Goal: Task Accomplishment & Management: Complete application form

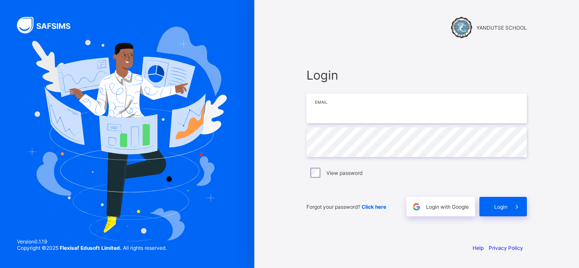
click at [371, 116] on input "email" at bounding box center [417, 109] width 221 height 30
type input "**********"
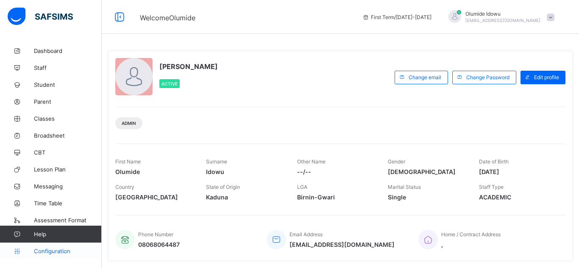
click at [59, 254] on span "Configuration" at bounding box center [67, 251] width 67 height 7
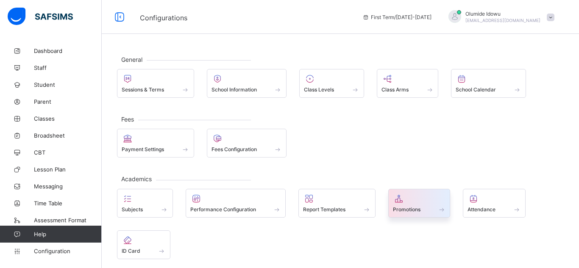
click at [417, 205] on span at bounding box center [419, 205] width 53 height 2
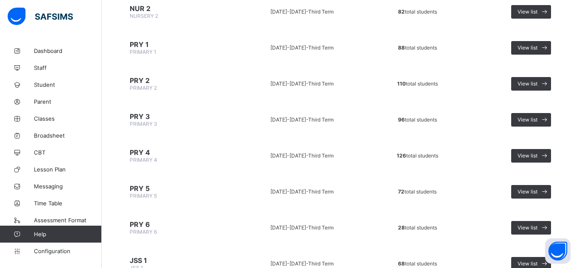
scroll to position [238, 0]
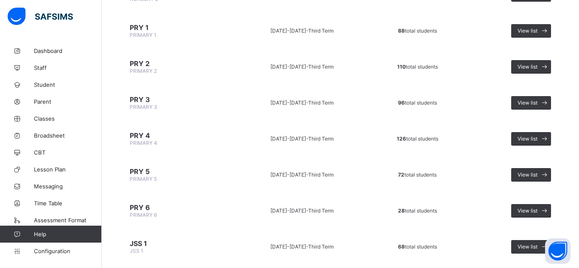
click at [411, 139] on span "126 total students" at bounding box center [418, 139] width 42 height 6
click at [535, 139] on span "View list" at bounding box center [528, 139] width 20 height 6
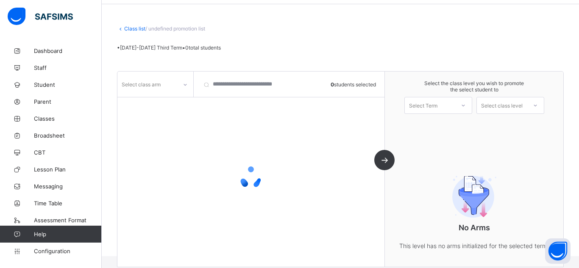
scroll to position [59, 0]
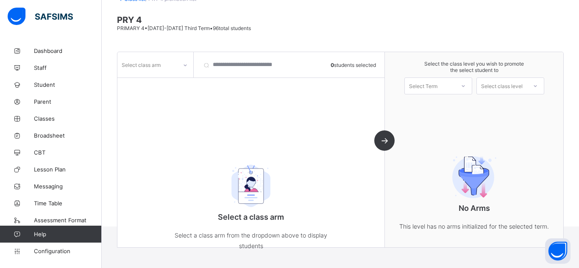
click at [428, 92] on div "Select Term" at bounding box center [439, 86] width 68 height 17
click at [432, 110] on div "First Term [DATE]-[DATE]" at bounding box center [438, 108] width 67 height 20
click at [501, 89] on div "Select class level" at bounding box center [502, 86] width 42 height 17
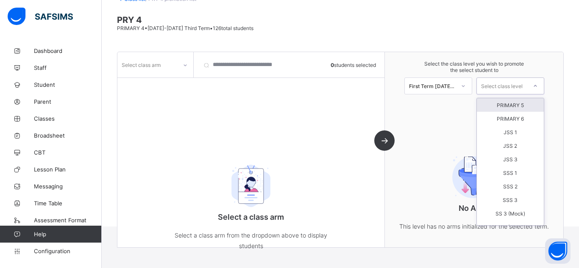
click at [517, 108] on div "PRIMARY 5" at bounding box center [510, 105] width 67 height 14
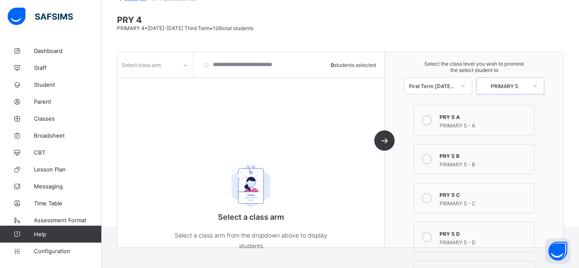
click at [449, 121] on div "PRIMARY 5 - A" at bounding box center [485, 124] width 90 height 8
click at [155, 62] on div "Select class arm" at bounding box center [141, 65] width 39 height 16
click at [140, 97] on div "A" at bounding box center [155, 96] width 75 height 13
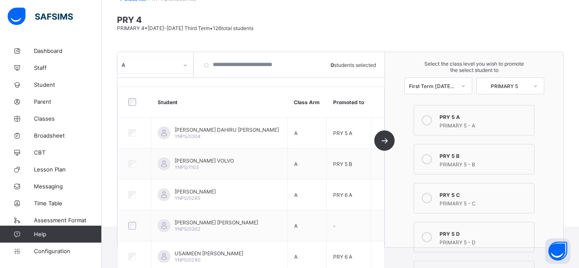
click at [396, 224] on div "Select the class level you wish to promote the select student to First Term [DA…" at bounding box center [474, 150] width 179 height 196
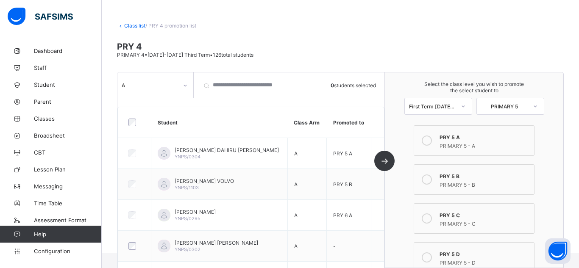
scroll to position [0, 0]
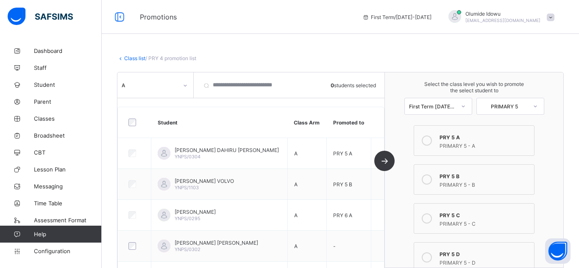
click at [188, 84] on div at bounding box center [185, 86] width 14 height 14
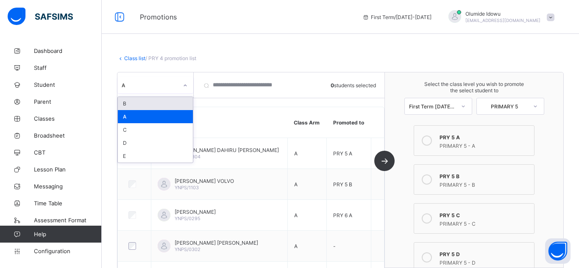
click at [161, 103] on div "B" at bounding box center [155, 103] width 75 height 13
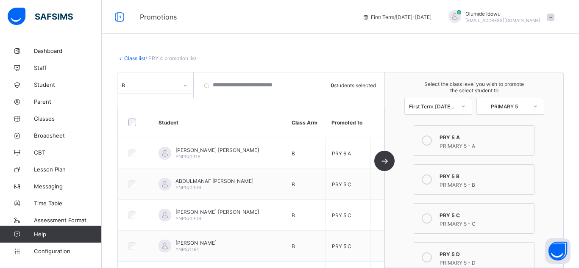
click at [272, 125] on th "Student" at bounding box center [218, 122] width 133 height 31
click at [187, 86] on icon at bounding box center [185, 85] width 5 height 8
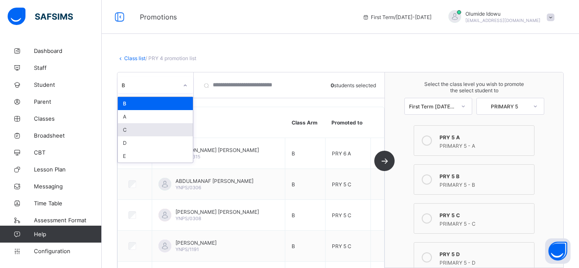
click at [171, 128] on div "C" at bounding box center [155, 129] width 75 height 13
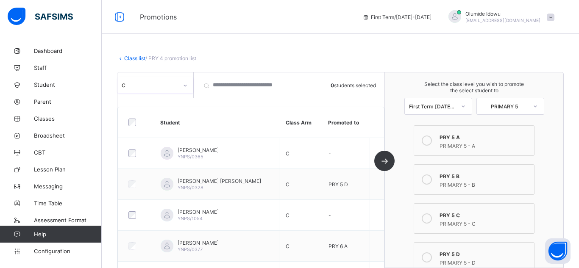
click at [377, 125] on th at bounding box center [377, 122] width 14 height 31
click at [187, 88] on icon at bounding box center [185, 85] width 5 height 8
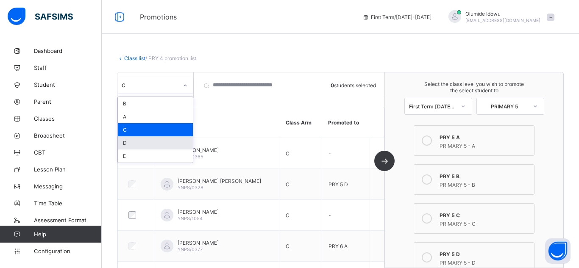
click at [151, 145] on div "D" at bounding box center [155, 143] width 75 height 13
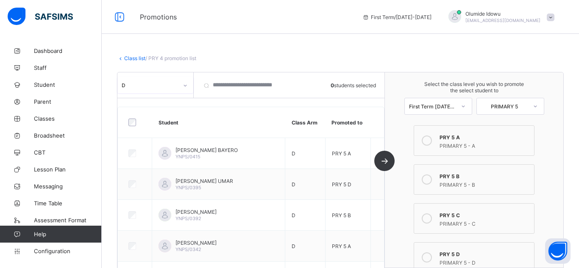
click at [400, 196] on div "Select the class level you wish to promote the select student to First Term [DA…" at bounding box center [474, 171] width 179 height 196
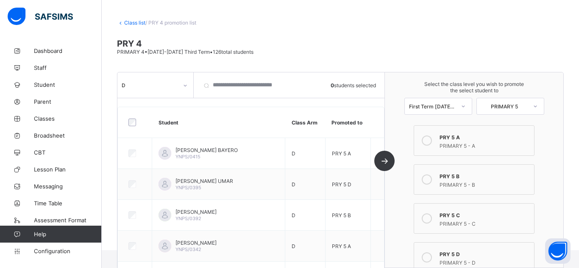
scroll to position [35, 0]
click at [169, 89] on div "D" at bounding box center [147, 85] width 60 height 12
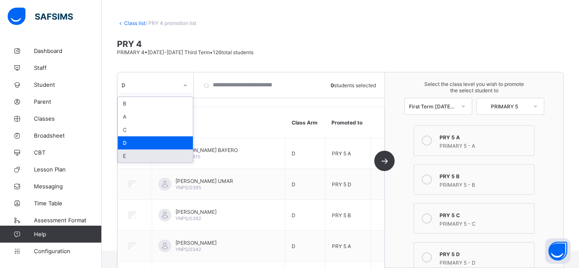
click at [145, 157] on div "E" at bounding box center [155, 156] width 75 height 13
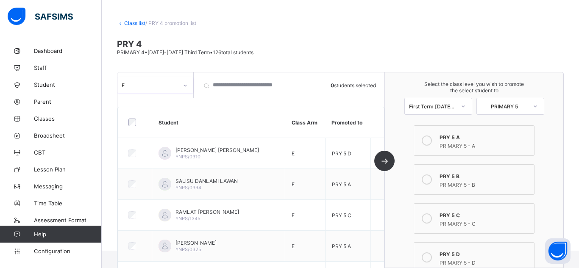
click at [379, 127] on th at bounding box center [378, 122] width 14 height 31
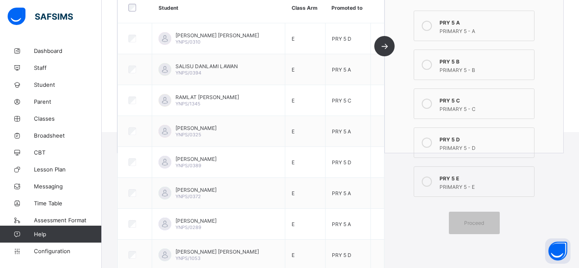
scroll to position [171, 0]
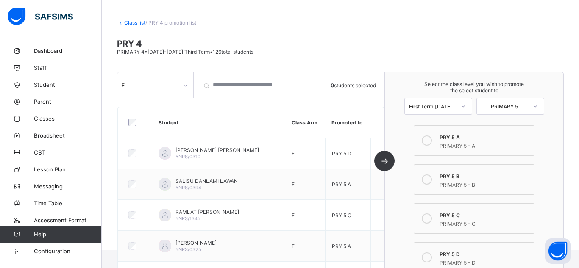
scroll to position [30, 0]
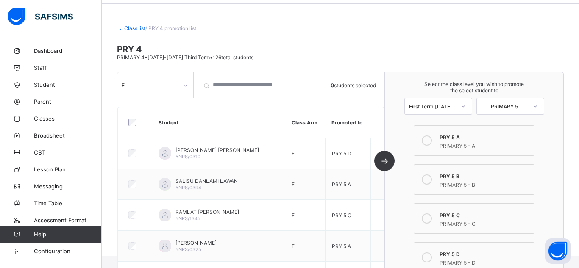
click at [389, 190] on div "Select the class level you wish to promote the select student to First Term [DA…" at bounding box center [474, 171] width 179 height 196
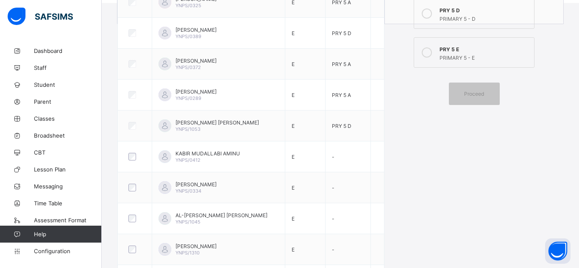
scroll to position [285, 0]
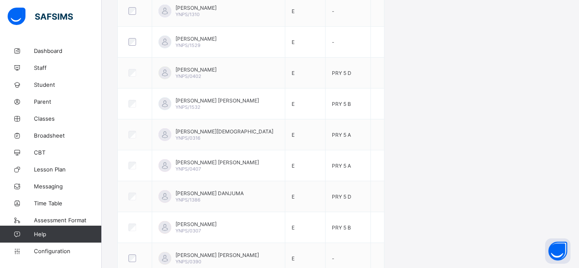
scroll to position [539, 0]
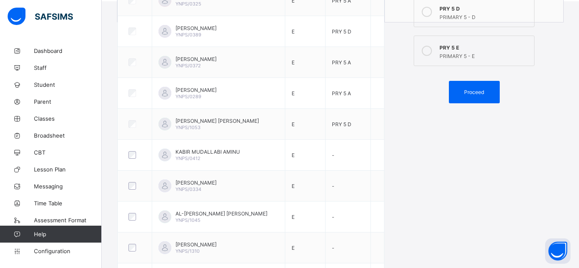
scroll to position [285, 0]
click at [476, 89] on div "Proceed" at bounding box center [474, 92] width 51 height 22
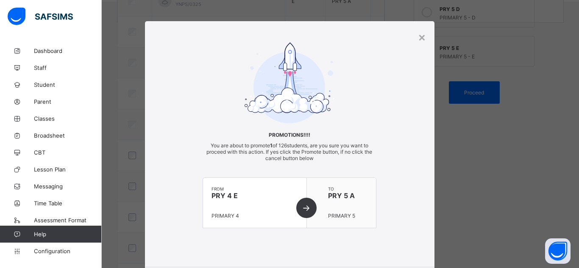
click at [385, 189] on div "Promotions!!!! You are about to promote 1 of 126 students, are you sure you wan…" at bounding box center [290, 143] width 290 height 203
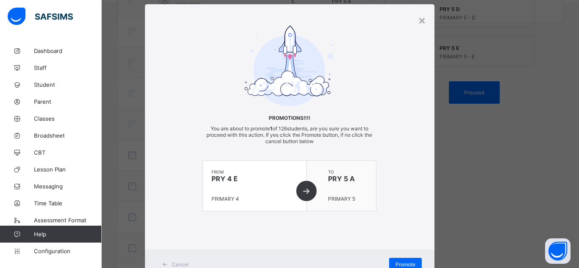
scroll to position [50, 0]
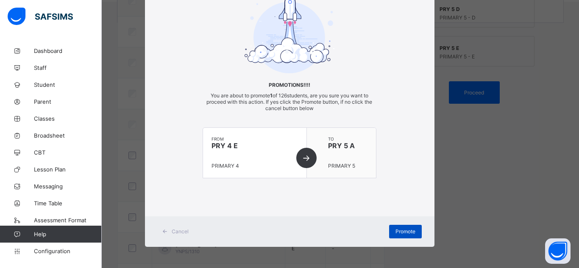
click at [405, 235] on div "Promote" at bounding box center [405, 232] width 33 height 14
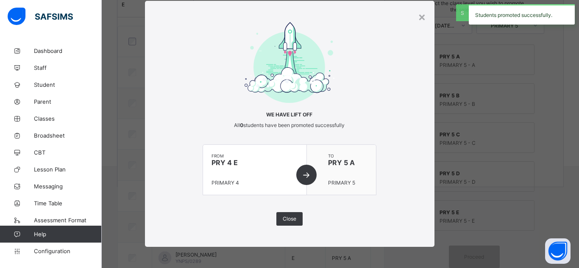
scroll to position [285, 0]
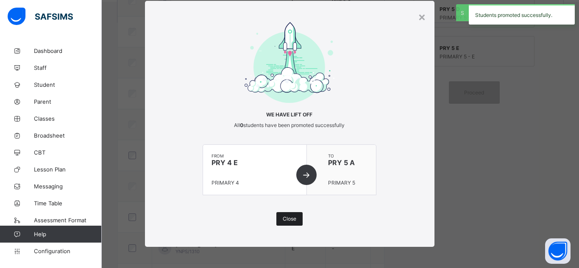
click at [283, 218] on span "Close" at bounding box center [290, 219] width 14 height 6
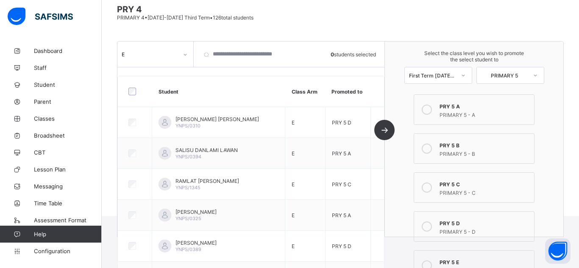
scroll to position [30, 0]
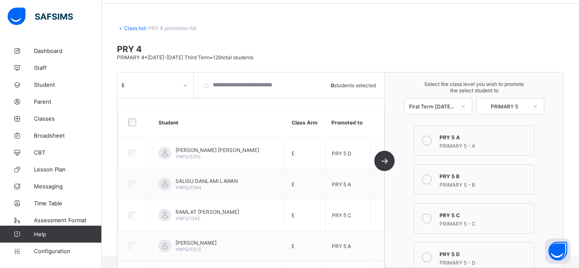
click at [170, 88] on div "E" at bounding box center [147, 85] width 60 height 12
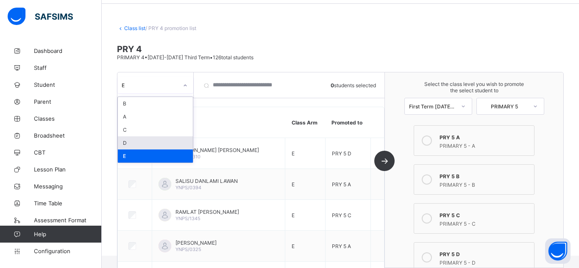
click at [154, 144] on div "D" at bounding box center [155, 143] width 75 height 13
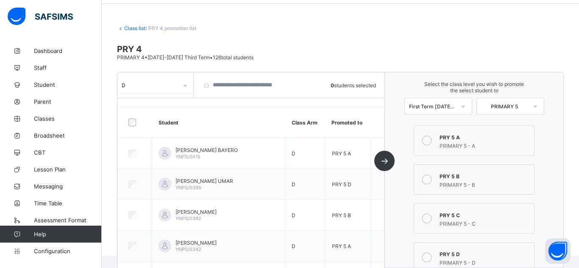
click at [398, 199] on div "Select the class level you wish to promote the select student to First Term [DA…" at bounding box center [474, 171] width 179 height 196
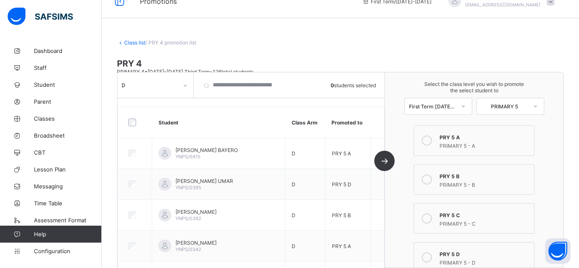
scroll to position [0, 0]
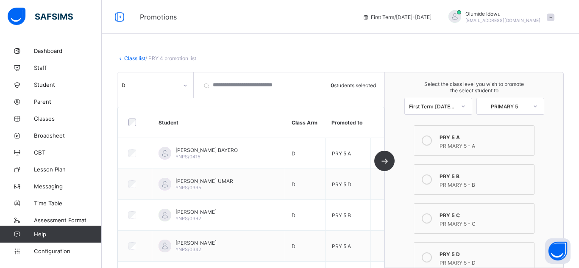
click at [186, 87] on icon at bounding box center [185, 85] width 5 height 8
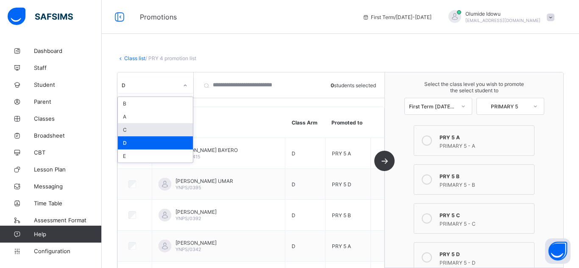
click at [184, 130] on div "C" at bounding box center [155, 129] width 75 height 13
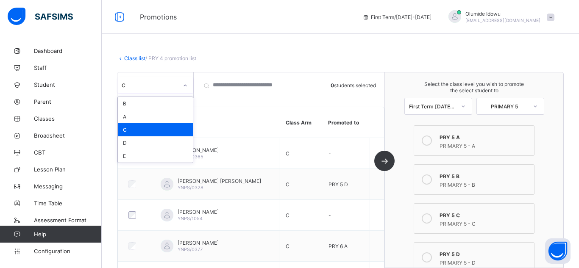
click at [404, 200] on div "Select the class level you wish to promote the select student to First Term [DA…" at bounding box center [474, 171] width 179 height 196
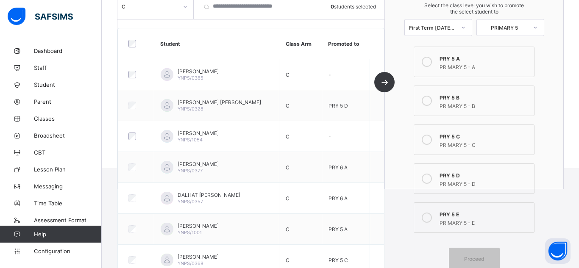
scroll to position [119, 0]
click at [402, 168] on html "Promotions First Term / [DATE]-[DATE] [PERSON_NAME] [EMAIL_ADDRESS][DOMAIN_NAME…" at bounding box center [289, 24] width 579 height 286
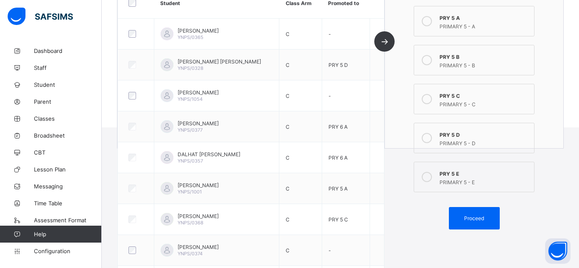
scroll to position [157, 0]
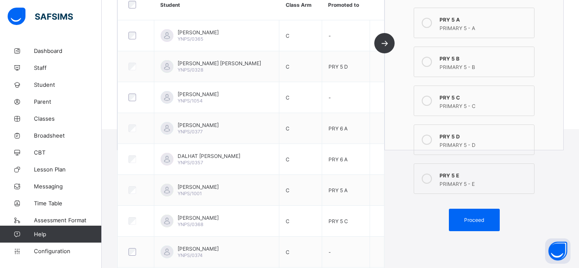
click at [431, 63] on icon at bounding box center [427, 62] width 10 height 10
click at [475, 221] on span "Proceed" at bounding box center [474, 220] width 20 height 6
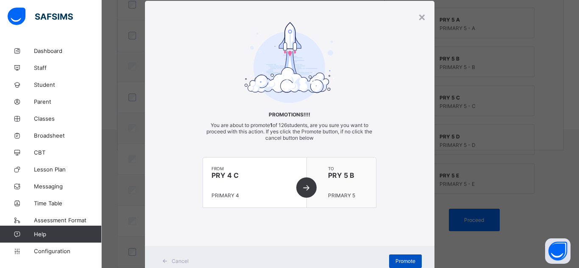
click at [403, 260] on span "Promote" at bounding box center [406, 261] width 20 height 6
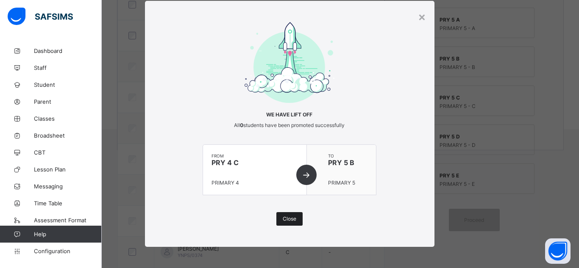
click at [293, 220] on span "Close" at bounding box center [290, 219] width 14 height 6
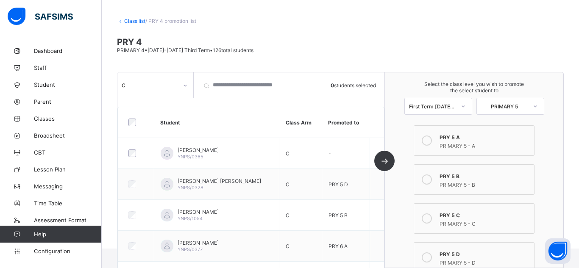
scroll to position [38, 0]
click at [429, 141] on icon at bounding box center [427, 141] width 10 height 10
click at [375, 120] on th at bounding box center [377, 122] width 14 height 31
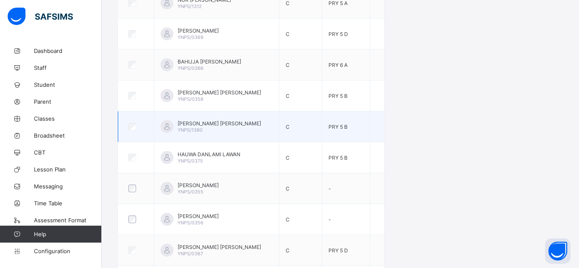
scroll to position [547, 0]
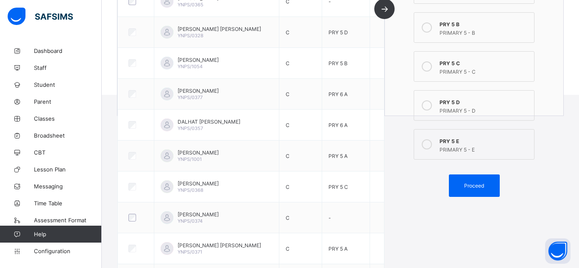
scroll to position [191, 0]
click at [478, 185] on span "Proceed" at bounding box center [474, 186] width 20 height 6
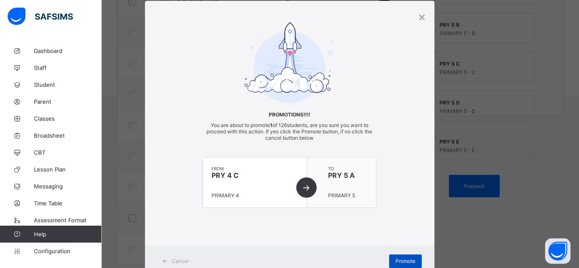
click at [402, 263] on span "Promote" at bounding box center [406, 261] width 20 height 6
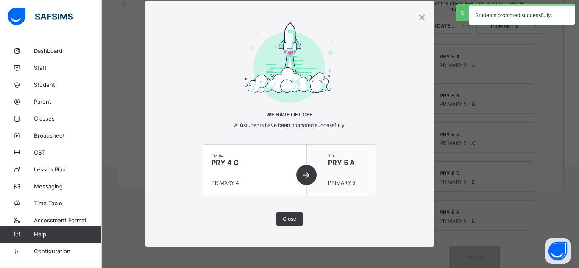
click at [402, 259] on div "× We have lift off All 0 students have been promoted successfully from PRY 4 C …" at bounding box center [289, 134] width 579 height 268
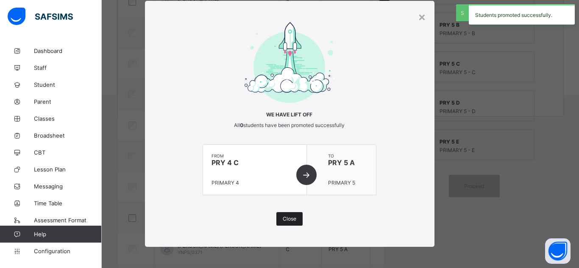
click at [288, 218] on span "Close" at bounding box center [290, 219] width 14 height 6
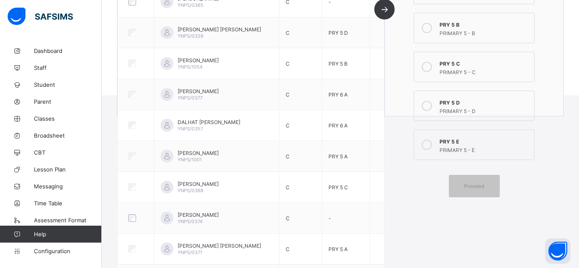
click at [455, 29] on div "PRIMARY 5 - B" at bounding box center [485, 32] width 90 height 8
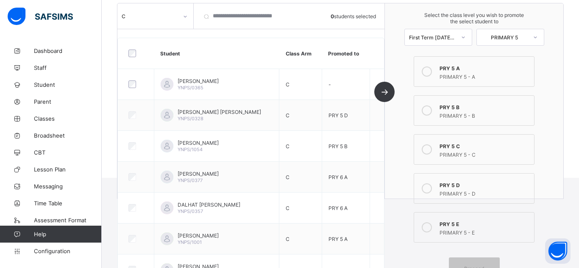
scroll to position [106, 0]
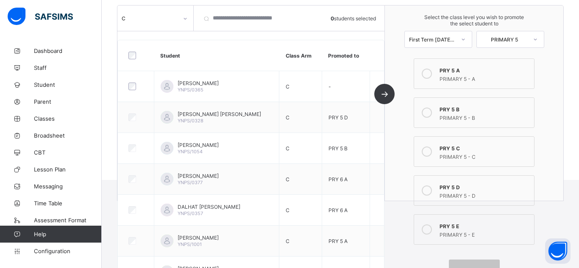
click at [186, 20] on icon at bounding box center [185, 18] width 5 height 8
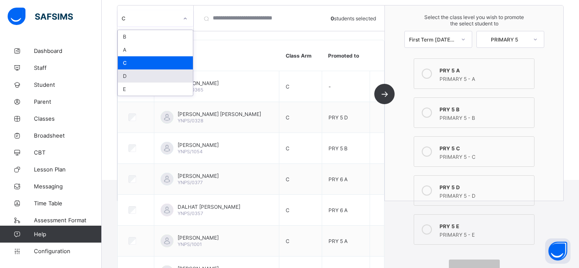
click at [177, 77] on div "D" at bounding box center [155, 76] width 75 height 13
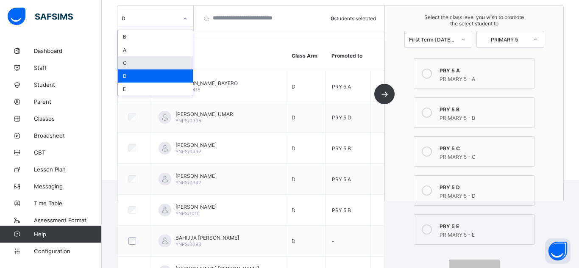
click at [404, 142] on div "Select the class level you wish to promote the select student to First Term [DA…" at bounding box center [474, 104] width 179 height 196
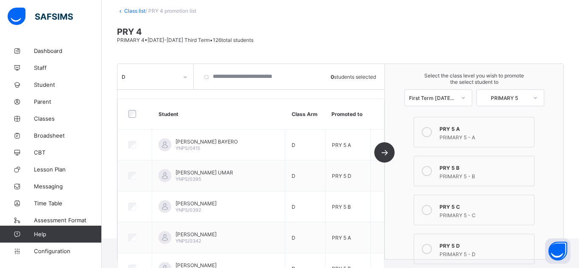
scroll to position [35, 0]
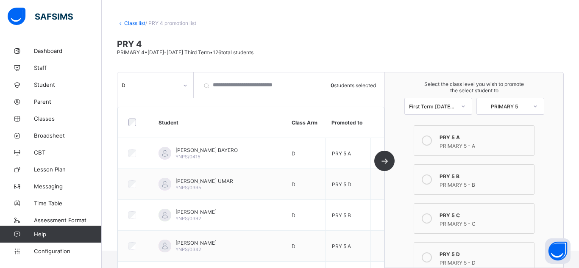
click at [183, 85] on icon at bounding box center [185, 85] width 5 height 8
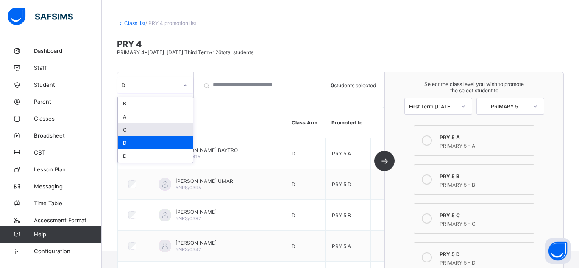
click at [170, 131] on div "C" at bounding box center [155, 129] width 75 height 13
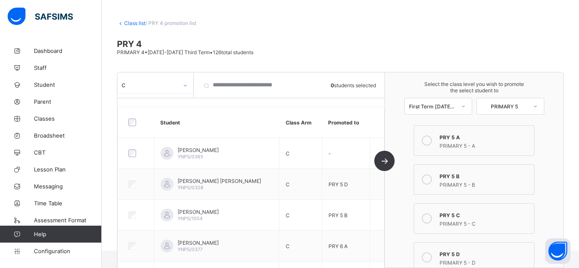
click at [394, 207] on div "Select the class level you wish to promote the select student to First Term [DA…" at bounding box center [474, 171] width 179 height 196
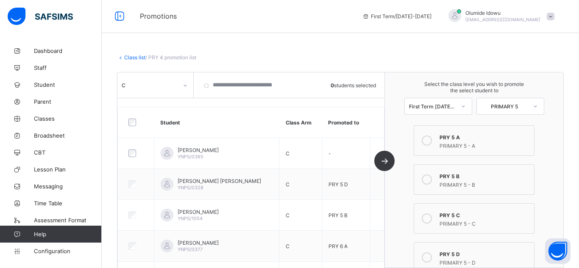
scroll to position [0, 0]
click at [170, 82] on div "C" at bounding box center [150, 85] width 56 height 6
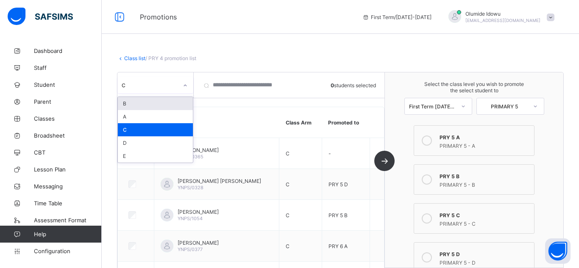
click at [159, 107] on div "B" at bounding box center [155, 103] width 75 height 13
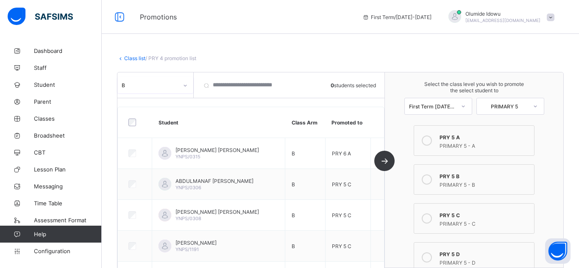
click at [394, 214] on div "Select the class level you wish to promote the select student to First Term [DA…" at bounding box center [474, 171] width 179 height 196
click at [173, 85] on div "B" at bounding box center [150, 85] width 56 height 6
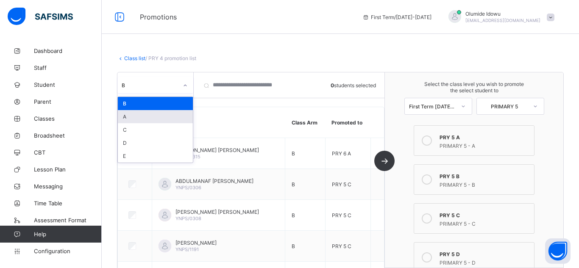
click at [155, 119] on div "A" at bounding box center [155, 116] width 75 height 13
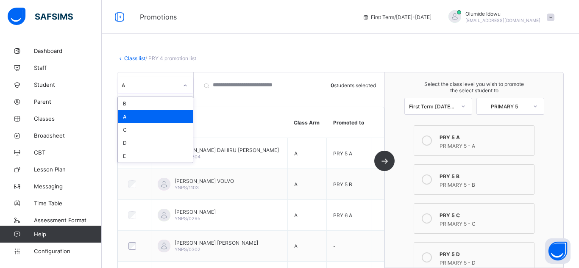
click at [411, 217] on div "Select the class level you wish to promote the select student to First Term [DA…" at bounding box center [474, 171] width 179 height 196
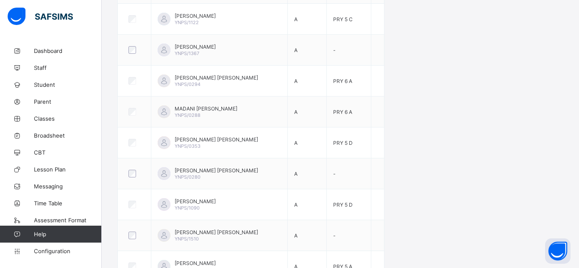
scroll to position [745, 0]
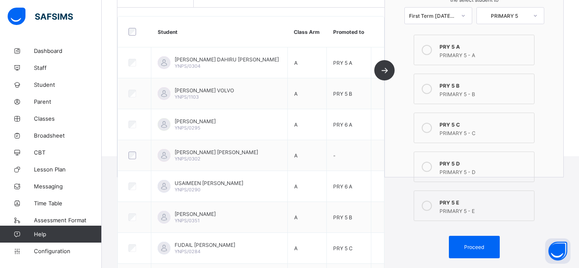
scroll to position [117, 0]
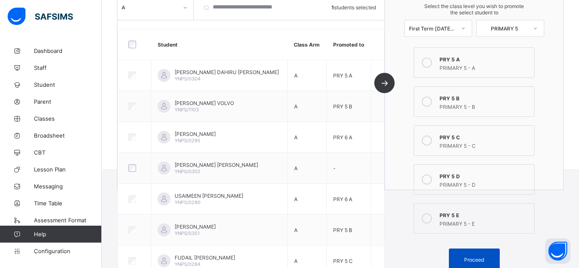
click at [484, 255] on div "Proceed" at bounding box center [474, 260] width 51 height 22
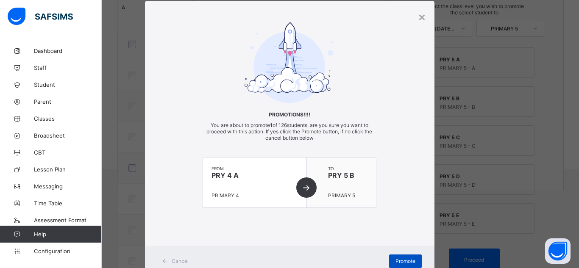
click at [396, 261] on span "Promote" at bounding box center [406, 261] width 20 height 6
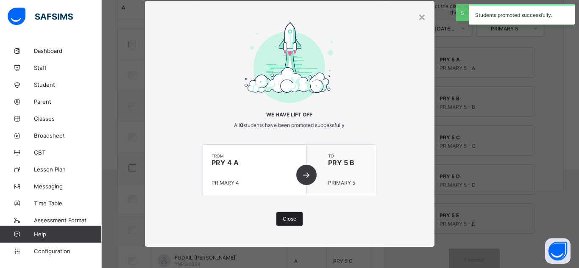
click at [284, 219] on span "Close" at bounding box center [290, 219] width 14 height 6
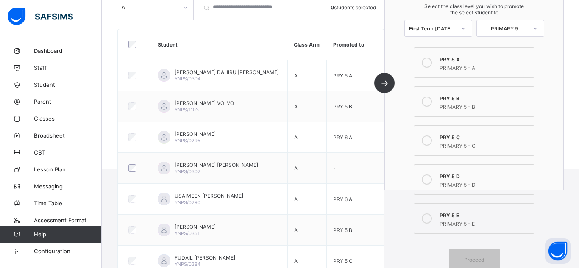
click at [392, 171] on div "Select the class level you wish to promote the select student to First Term [DA…" at bounding box center [474, 92] width 179 height 196
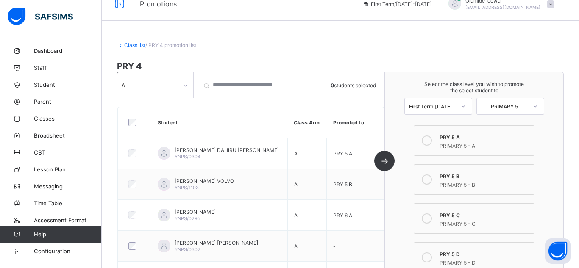
scroll to position [0, 0]
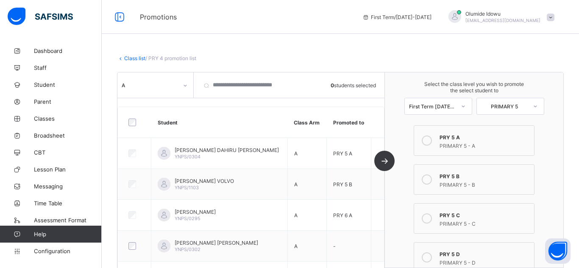
click at [455, 218] on div "PRY 5 C" at bounding box center [485, 214] width 90 height 8
click at [403, 187] on div "Select the class level you wish to promote the select student to First Term [DA…" at bounding box center [474, 171] width 179 height 196
click at [170, 84] on div "A" at bounding box center [150, 85] width 56 height 6
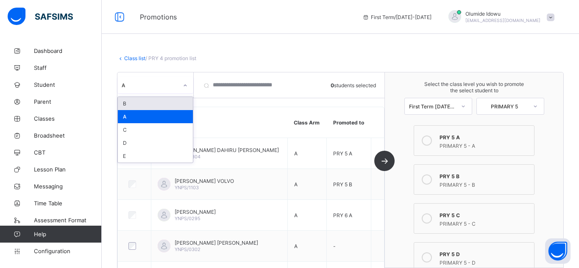
click at [164, 109] on div "B" at bounding box center [155, 103] width 75 height 13
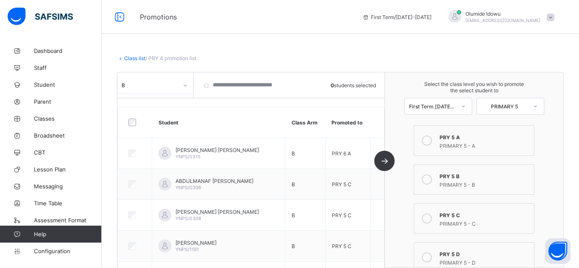
click at [398, 215] on div "Select the class level you wish to promote the select student to First Term [DA…" at bounding box center [474, 171] width 179 height 196
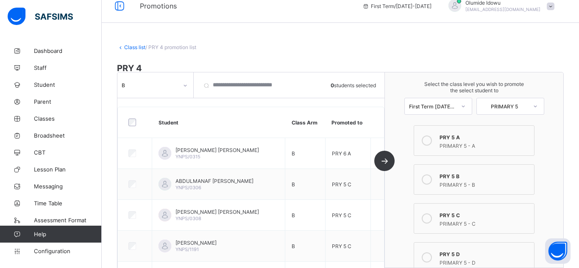
scroll to position [1, 0]
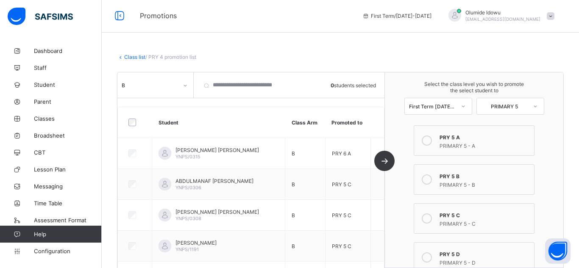
click at [177, 89] on div "B" at bounding box center [147, 85] width 60 height 12
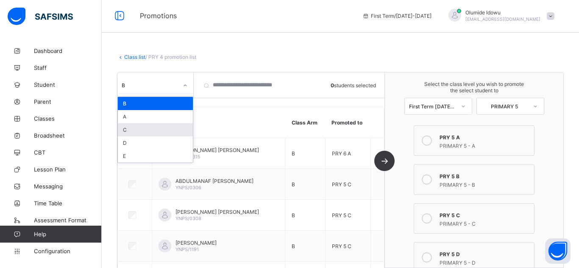
click at [173, 134] on div "C" at bounding box center [155, 129] width 75 height 13
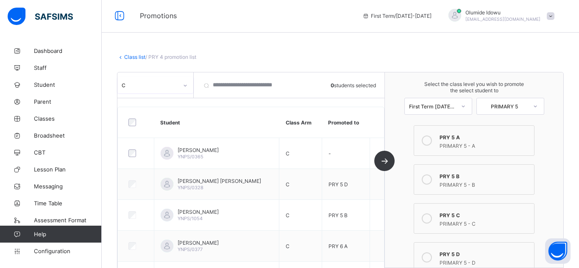
click at [405, 176] on div "Select the class level you wish to promote the select student to First Term [DA…" at bounding box center [474, 171] width 179 height 196
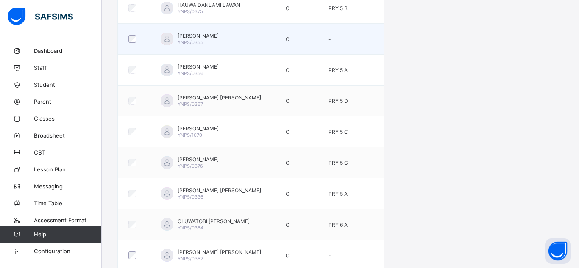
scroll to position [683, 0]
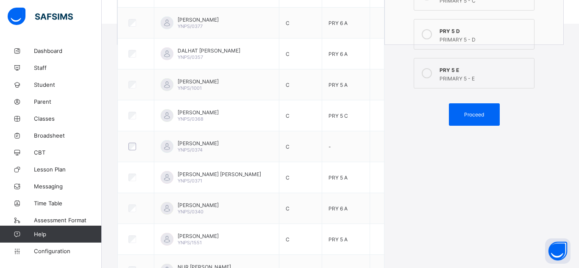
scroll to position [259, 0]
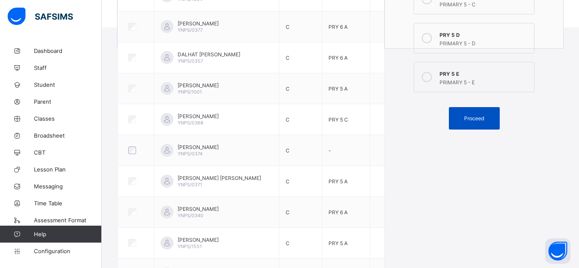
click at [473, 128] on div "Proceed" at bounding box center [474, 118] width 51 height 22
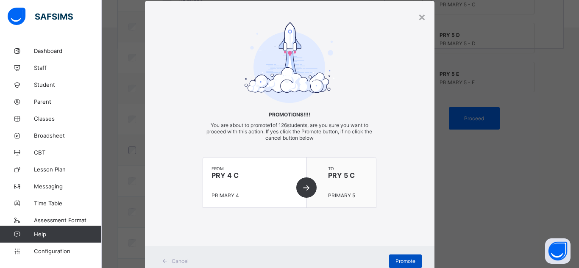
click at [405, 259] on span "Promote" at bounding box center [406, 261] width 20 height 6
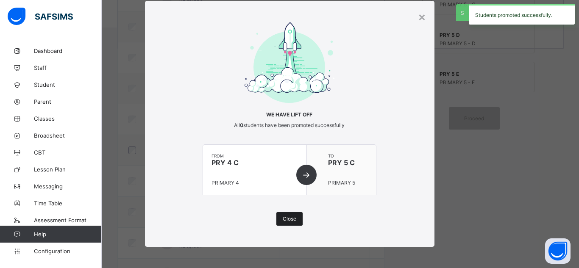
click at [289, 218] on span "Close" at bounding box center [290, 219] width 14 height 6
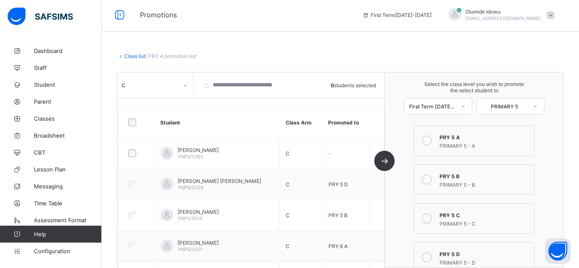
scroll to position [0, 0]
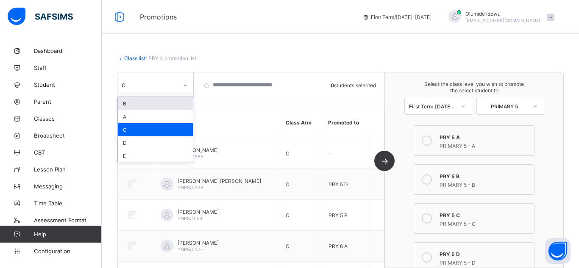
click at [173, 91] on div "C" at bounding box center [147, 85] width 60 height 12
click at [167, 147] on div "D" at bounding box center [155, 143] width 75 height 13
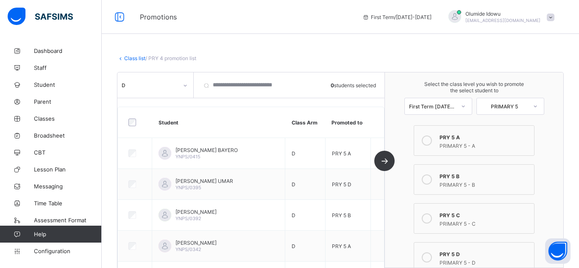
click at [396, 195] on div "Select the class level you wish to promote the select student to First Term [DA…" at bounding box center [474, 171] width 179 height 196
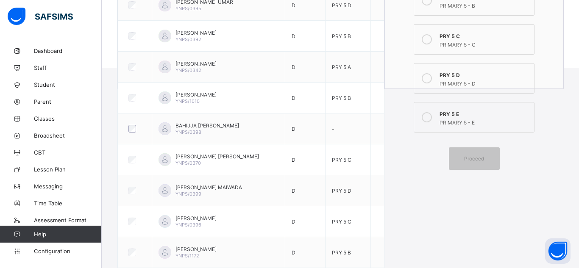
scroll to position [221, 0]
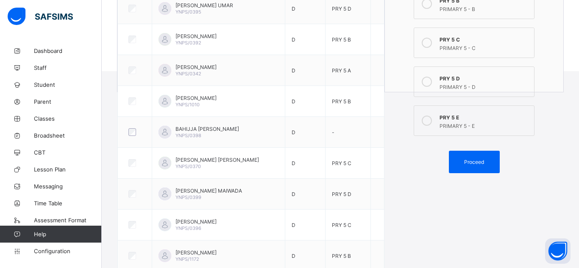
scroll to position [205, 0]
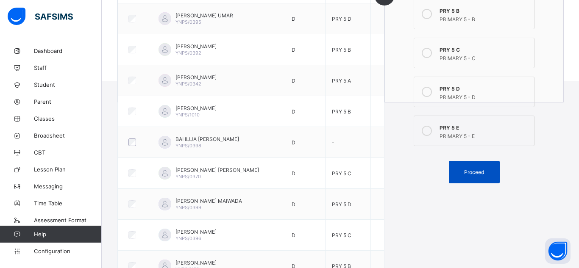
click at [464, 173] on span "Proceed" at bounding box center [474, 172] width 20 height 6
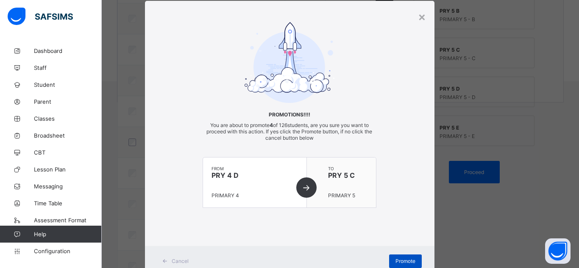
click at [403, 264] on span "Promote" at bounding box center [406, 261] width 20 height 6
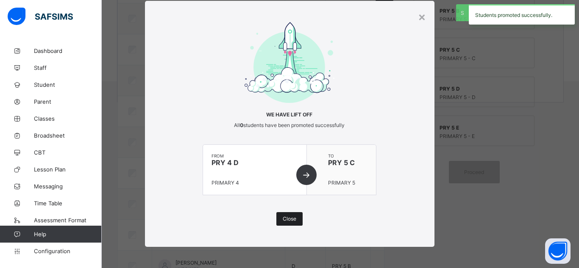
click at [283, 221] on span "Close" at bounding box center [290, 219] width 14 height 6
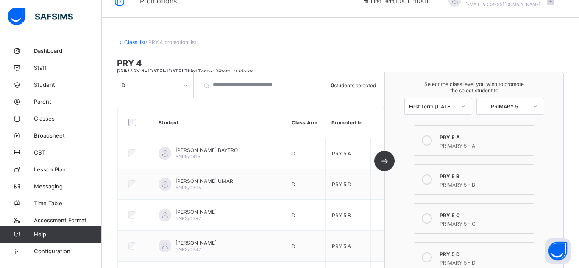
scroll to position [0, 0]
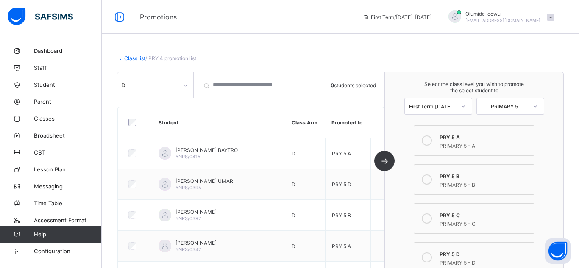
click at [183, 82] on icon at bounding box center [185, 85] width 5 height 8
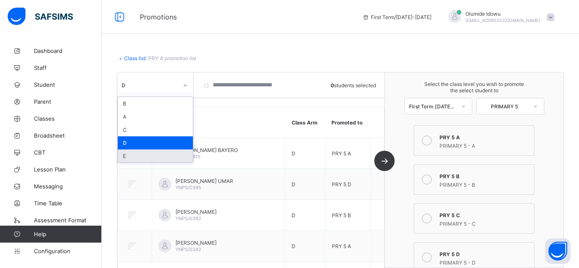
click at [158, 156] on div "E" at bounding box center [155, 156] width 75 height 13
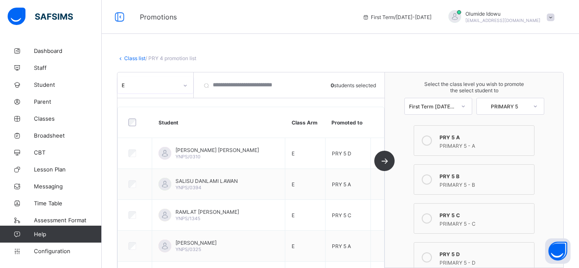
click at [393, 189] on div "Select the class level you wish to promote the select student to First Term [DA…" at bounding box center [474, 171] width 179 height 196
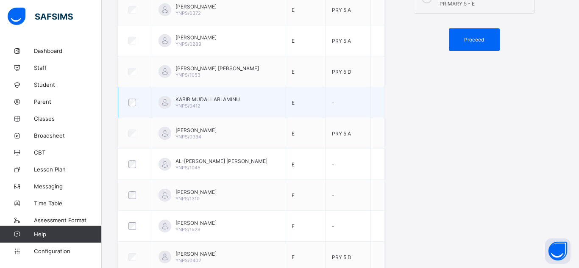
scroll to position [339, 0]
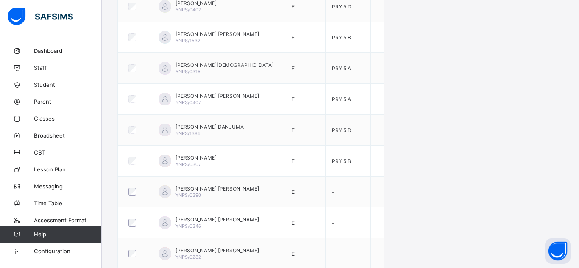
scroll to position [590, 0]
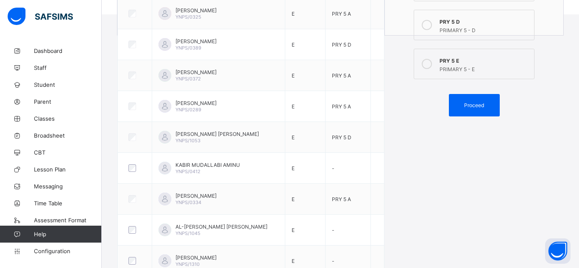
scroll to position [268, 0]
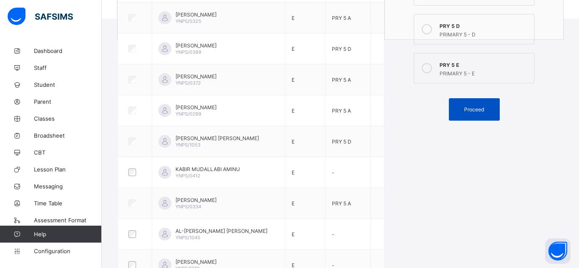
click at [477, 105] on div "Proceed" at bounding box center [474, 109] width 51 height 22
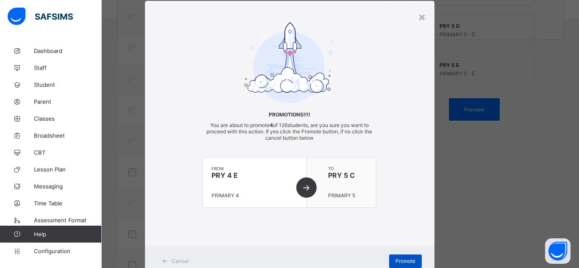
click at [398, 259] on span "Promote" at bounding box center [406, 261] width 20 height 6
click at [400, 261] on div "Promote" at bounding box center [405, 262] width 33 height 14
click at [400, 261] on span "Promote" at bounding box center [406, 261] width 20 height 6
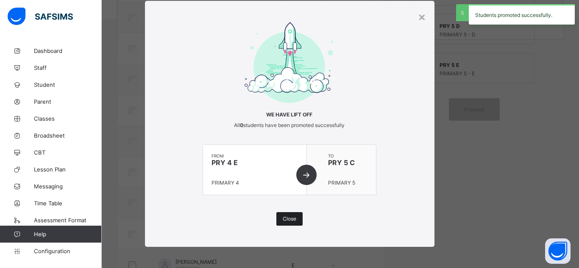
click at [284, 216] on span "Close" at bounding box center [290, 219] width 14 height 6
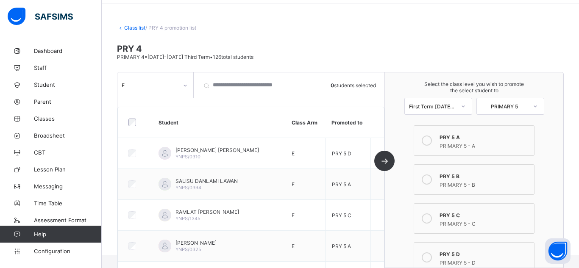
scroll to position [0, 0]
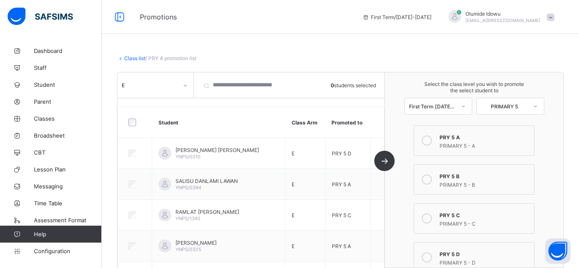
click at [184, 85] on icon at bounding box center [185, 85] width 5 height 8
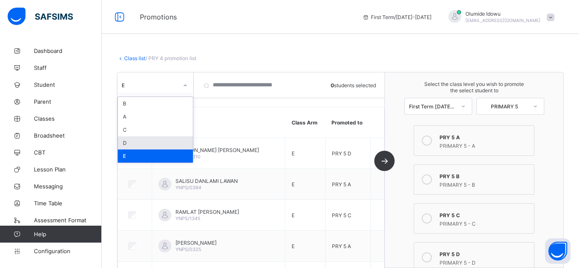
click at [171, 146] on div "D" at bounding box center [155, 143] width 75 height 13
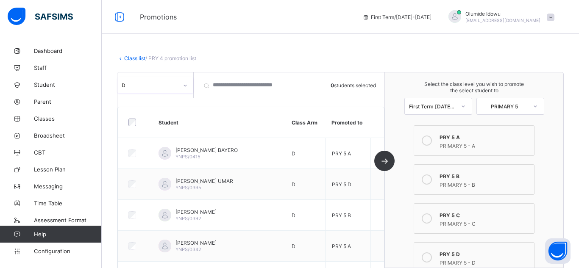
click at [401, 192] on div "Select the class level you wish to promote the select student to First Term [DA…" at bounding box center [474, 171] width 179 height 196
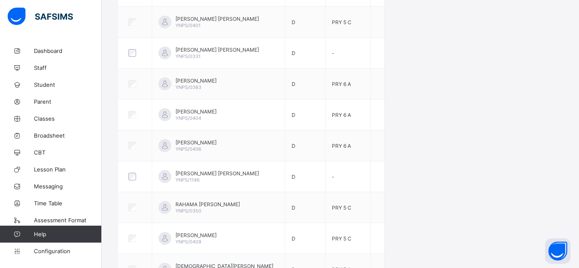
scroll to position [526, 0]
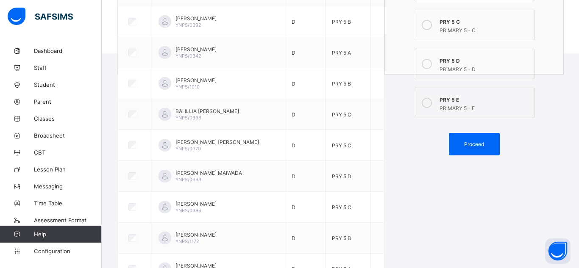
scroll to position [221, 0]
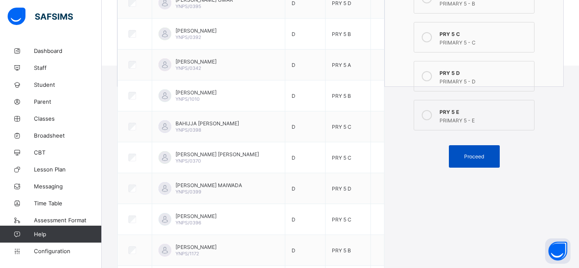
click at [482, 156] on span "Proceed" at bounding box center [474, 157] width 20 height 6
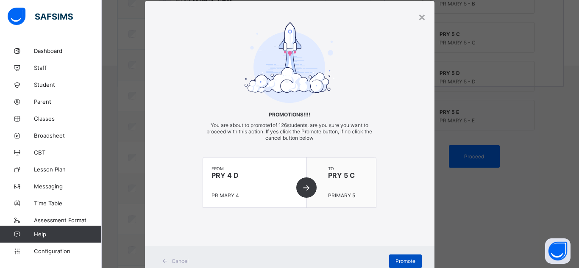
click at [408, 260] on span "Promote" at bounding box center [406, 261] width 20 height 6
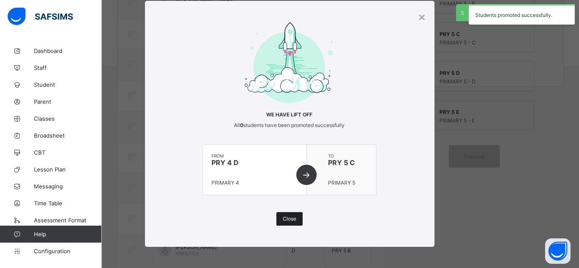
click at [288, 218] on span "Close" at bounding box center [290, 219] width 14 height 6
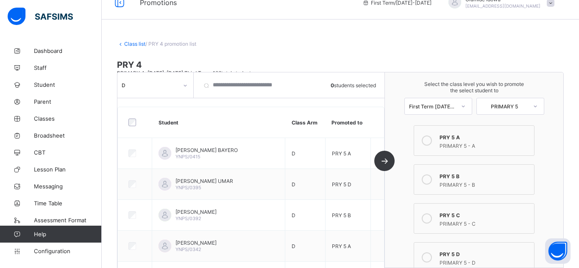
scroll to position [0, 0]
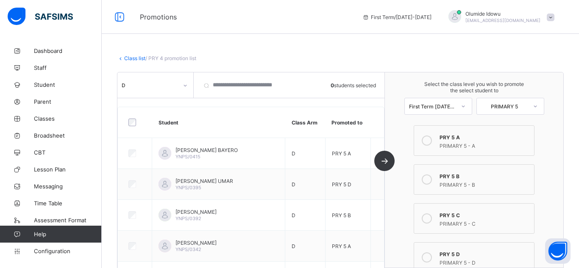
click at [184, 85] on icon at bounding box center [185, 86] width 3 height 2
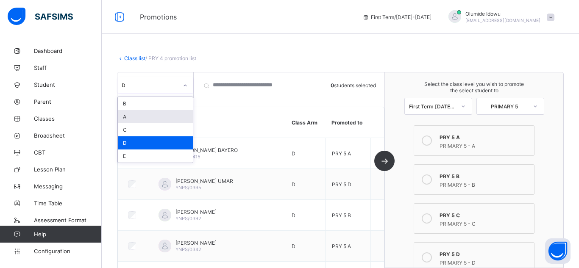
click at [177, 119] on div "A" at bounding box center [155, 116] width 75 height 13
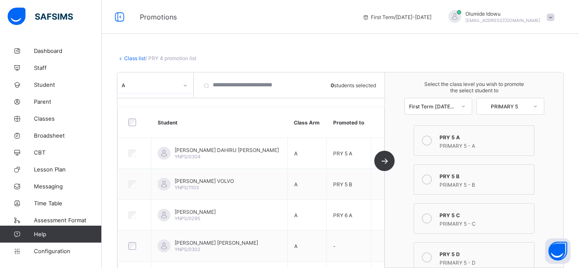
click at [405, 184] on div "Select the class level you wish to promote the select student to First Term [DA…" at bounding box center [474, 171] width 179 height 196
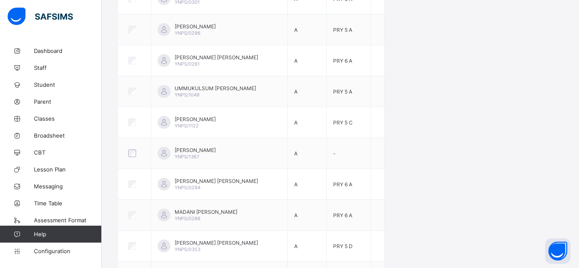
scroll to position [628, 0]
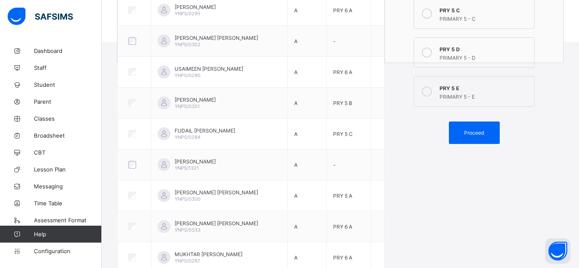
scroll to position [204, 0]
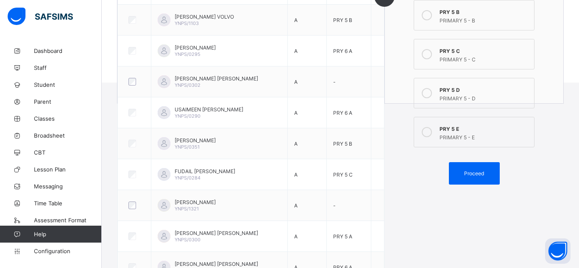
click at [456, 96] on div "PRIMARY 5 - D" at bounding box center [485, 97] width 90 height 8
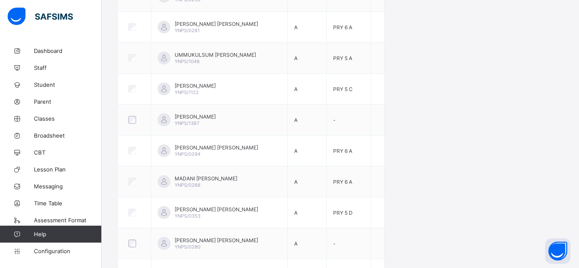
scroll to position [662, 0]
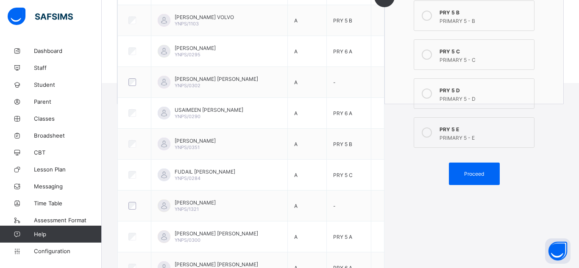
scroll to position [185, 0]
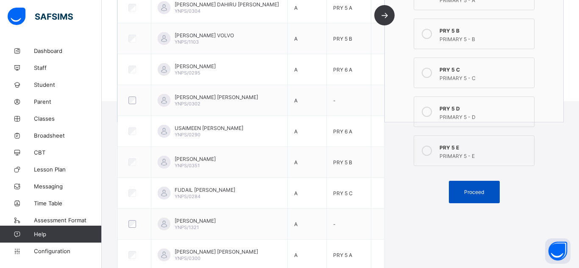
click at [484, 192] on span "Proceed" at bounding box center [474, 192] width 20 height 6
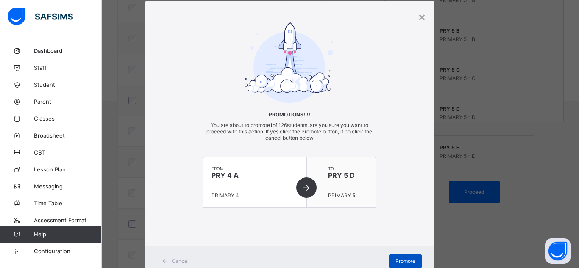
click at [397, 258] on span "Promote" at bounding box center [406, 261] width 20 height 6
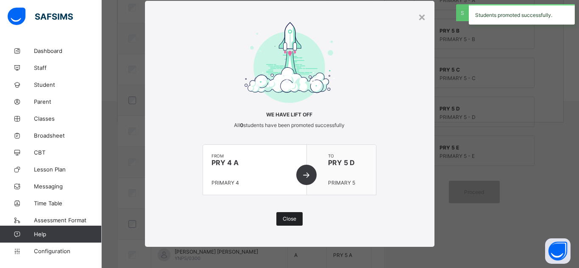
click at [297, 218] on div "Close" at bounding box center [290, 219] width 26 height 14
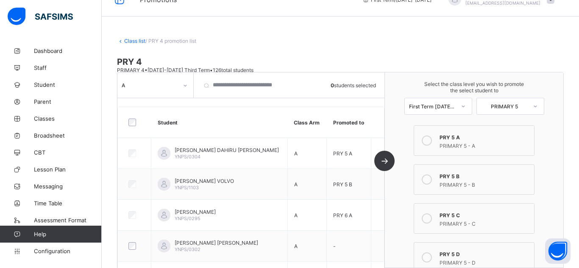
scroll to position [0, 0]
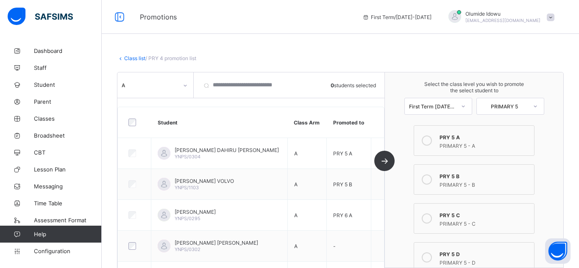
click at [145, 87] on div "A" at bounding box center [150, 85] width 56 height 6
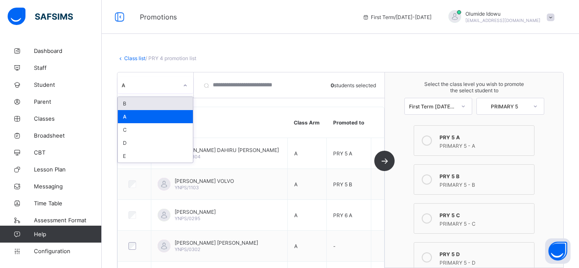
click at [161, 105] on div "B" at bounding box center [155, 103] width 75 height 13
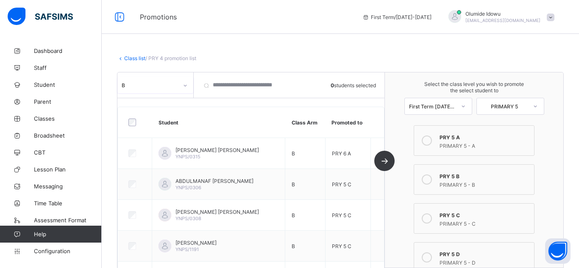
click at [405, 187] on div "Select the class level you wish to promote the select student to First Term [DA…" at bounding box center [474, 171] width 179 height 196
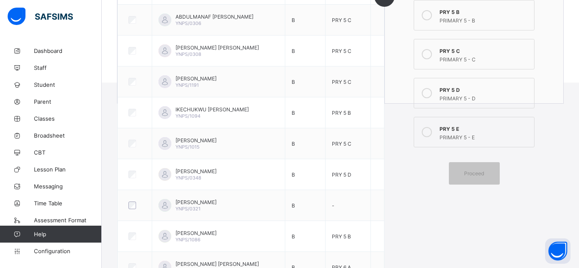
scroll to position [221, 0]
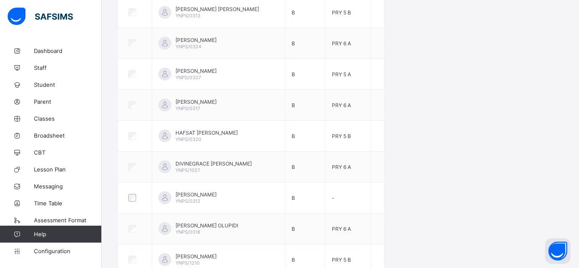
scroll to position [492, 0]
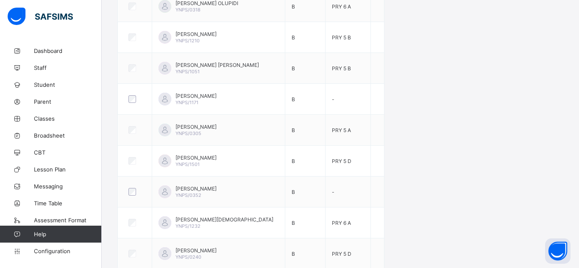
scroll to position [714, 0]
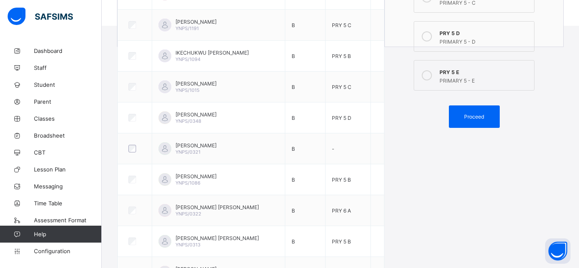
scroll to position [239, 0]
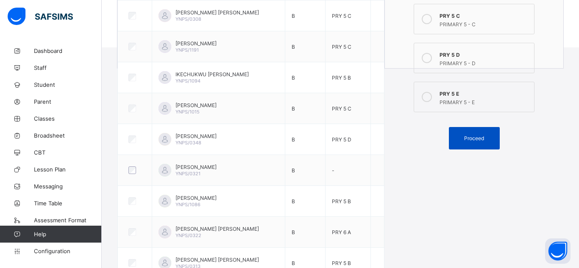
click at [483, 143] on div "Proceed" at bounding box center [474, 138] width 51 height 22
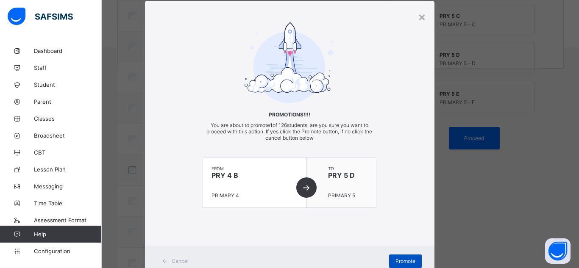
click at [409, 263] on span "Promote" at bounding box center [406, 261] width 20 height 6
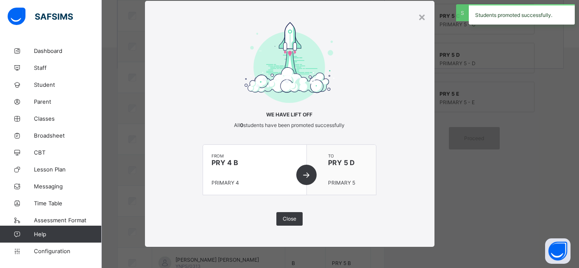
click at [400, 263] on div "× We have lift off All 0 students have been promoted successfully from PRY 4 B …" at bounding box center [289, 134] width 579 height 268
click at [286, 219] on span "Close" at bounding box center [290, 219] width 14 height 6
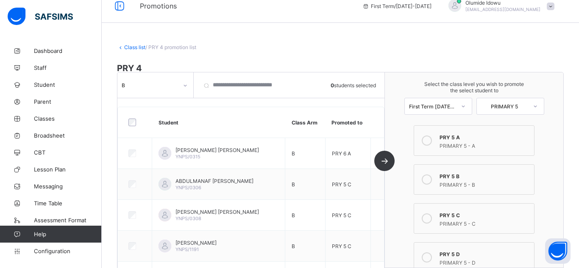
scroll to position [0, 0]
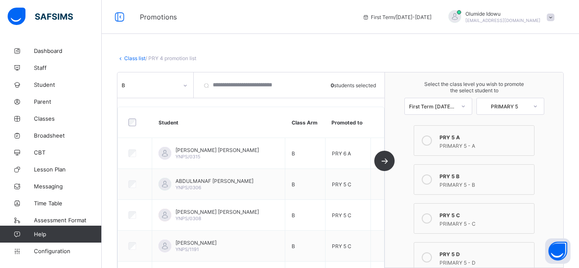
click at [168, 86] on div "B" at bounding box center [150, 85] width 56 height 6
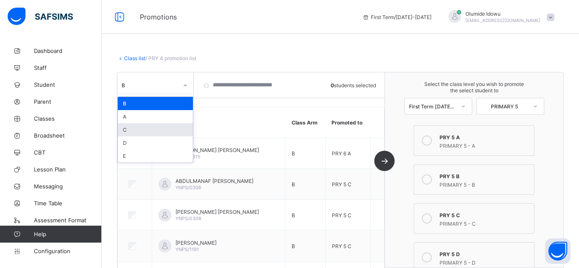
click at [159, 133] on div "C" at bounding box center [155, 129] width 75 height 13
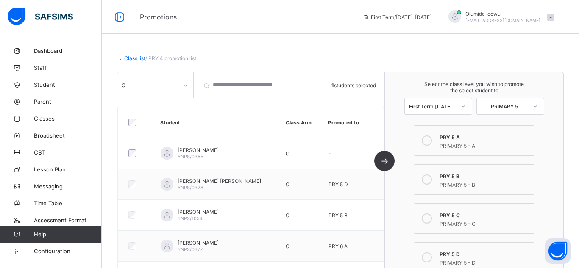
click at [399, 191] on div "Select the class level you wish to promote the select student to First Term [DA…" at bounding box center [474, 171] width 179 height 196
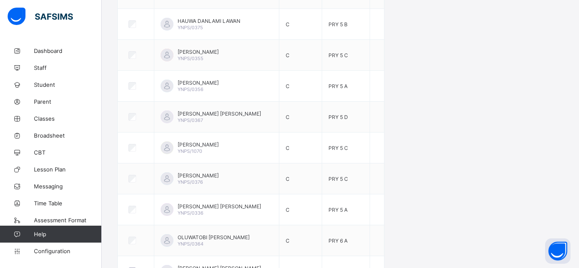
scroll to position [683, 0]
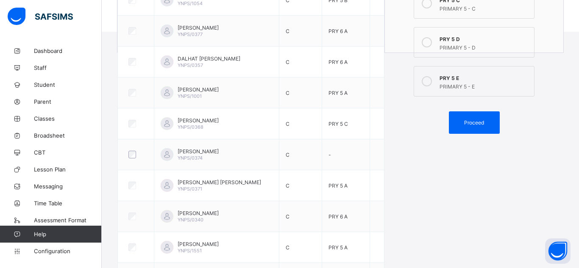
scroll to position [174, 0]
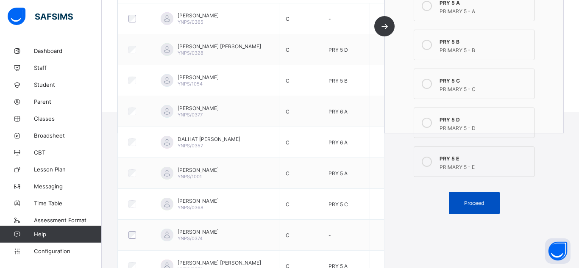
click at [492, 208] on div "Proceed" at bounding box center [474, 203] width 51 height 22
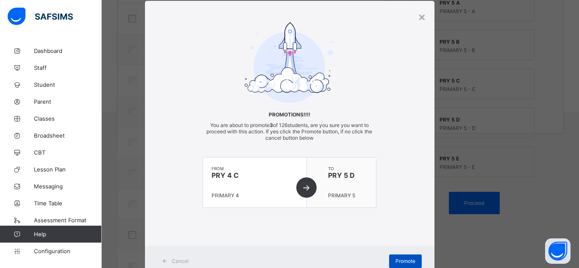
click at [396, 260] on span "Promote" at bounding box center [406, 261] width 20 height 6
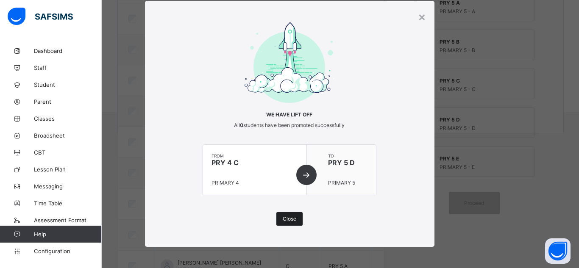
click at [287, 220] on span "Close" at bounding box center [290, 219] width 14 height 6
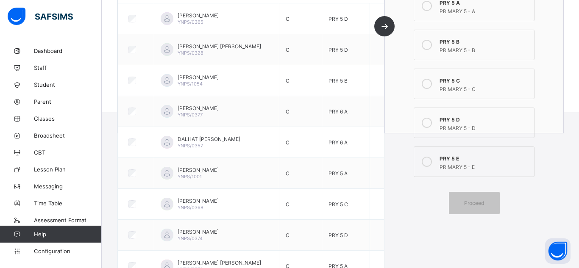
click at [418, 170] on label "PRY 5 E PRIMARY 5 - E" at bounding box center [474, 162] width 121 height 31
click at [440, 125] on div "PRIMARY 5 - D" at bounding box center [485, 127] width 90 height 8
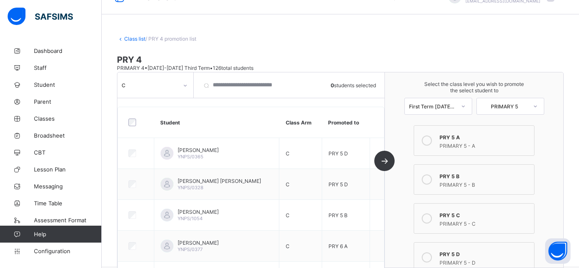
scroll to position [0, 0]
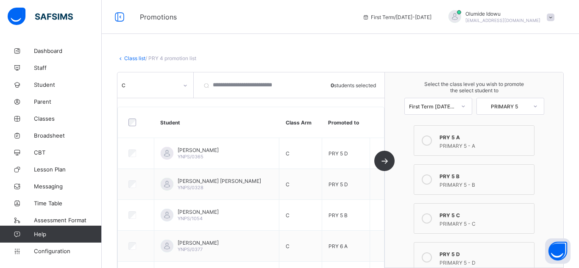
click at [177, 90] on div "C" at bounding box center [147, 85] width 60 height 12
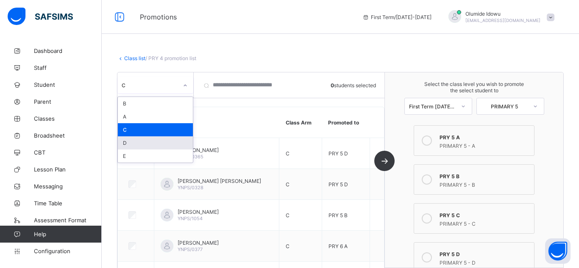
click at [175, 144] on div "D" at bounding box center [155, 143] width 75 height 13
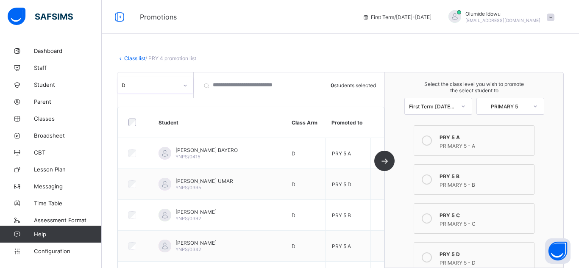
click at [397, 207] on div "Select the class level you wish to promote the select student to First Term [DA…" at bounding box center [474, 171] width 179 height 196
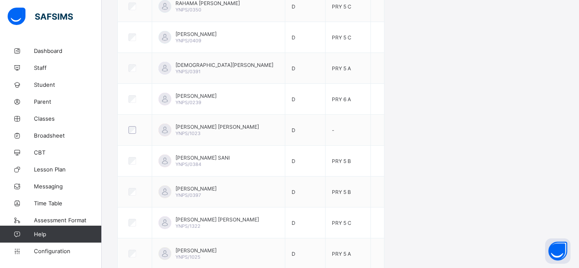
scroll to position [714, 0]
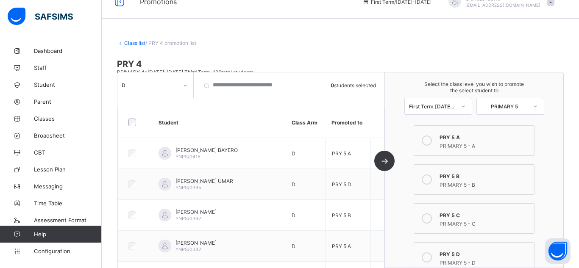
scroll to position [0, 0]
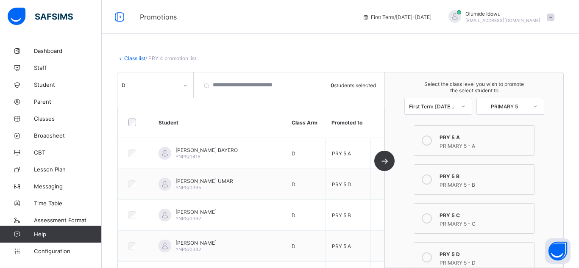
click at [166, 88] on div "D" at bounding box center [147, 85] width 60 height 12
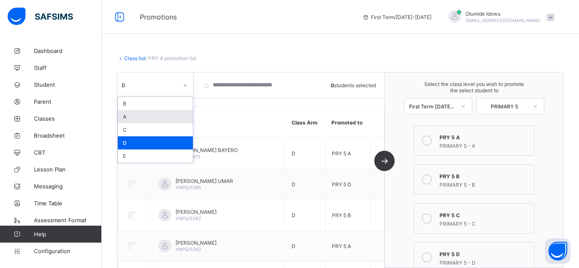
click at [164, 113] on div "A" at bounding box center [155, 116] width 75 height 13
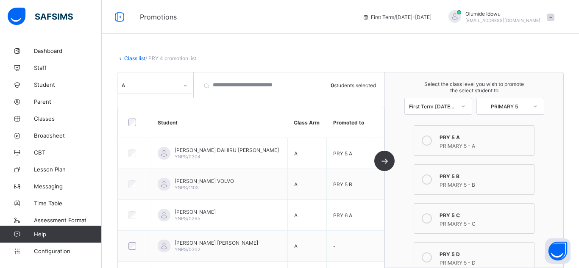
click at [399, 225] on div "Select the class level you wish to promote the select student to First Term [DA…" at bounding box center [474, 171] width 179 height 196
click at [161, 88] on div "A" at bounding box center [147, 85] width 60 height 12
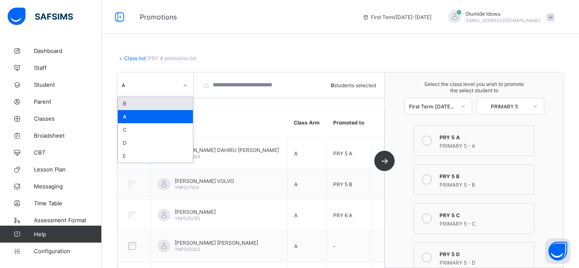
click at [163, 103] on div "B" at bounding box center [155, 103] width 75 height 13
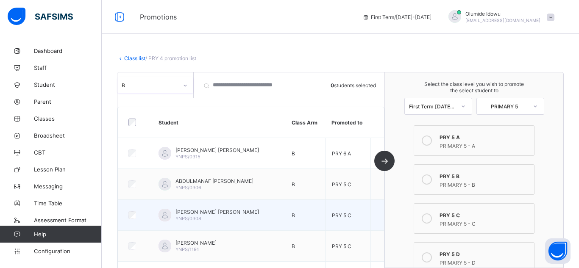
click at [377, 211] on td at bounding box center [378, 215] width 14 height 31
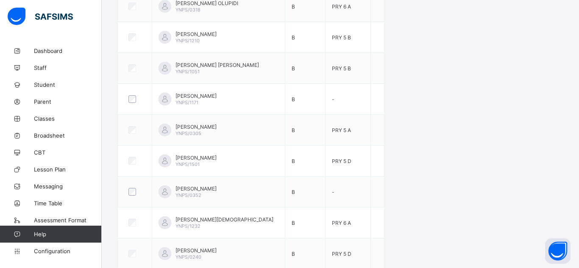
scroll to position [714, 0]
click at [0, 0] on div "× Idle Mode Due to inactivity you would be logged out to the system in the next…" at bounding box center [0, 0] width 0 height 0
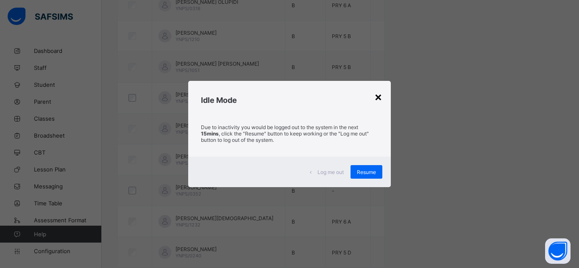
click at [378, 96] on div "×" at bounding box center [379, 96] width 8 height 14
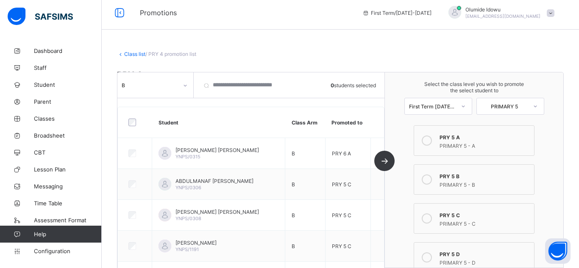
scroll to position [0, 0]
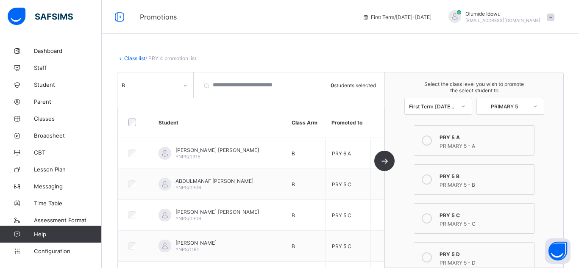
click at [156, 87] on div "B" at bounding box center [150, 85] width 56 height 6
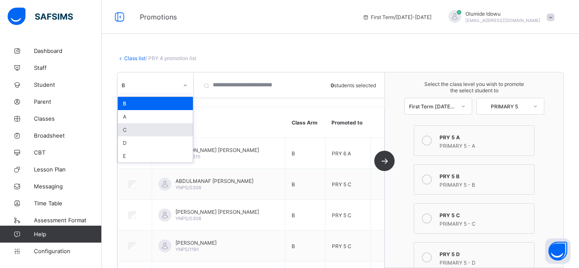
click at [165, 131] on div "C" at bounding box center [155, 129] width 75 height 13
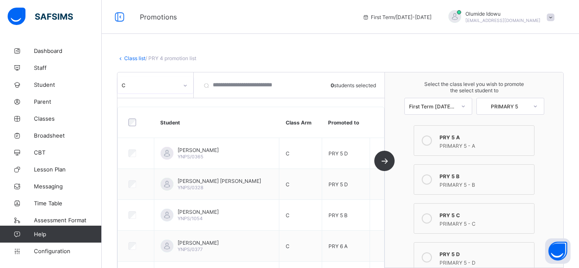
click at [412, 195] on div "PRY 5 A PRIMARY 5 - A PRY 5 B PRIMARY 5 - B PRY 5 C PRIMARY 5 - C PRY 5 D PRIMA…" at bounding box center [474, 238] width 125 height 224
click at [179, 82] on div at bounding box center [185, 86] width 14 height 14
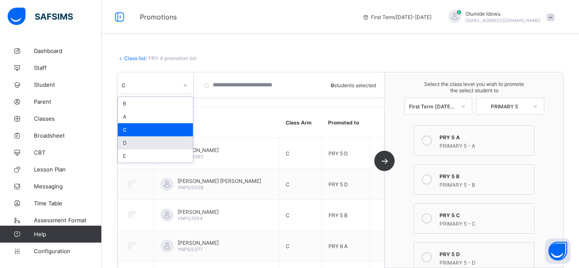
click at [157, 145] on div "D" at bounding box center [155, 143] width 75 height 13
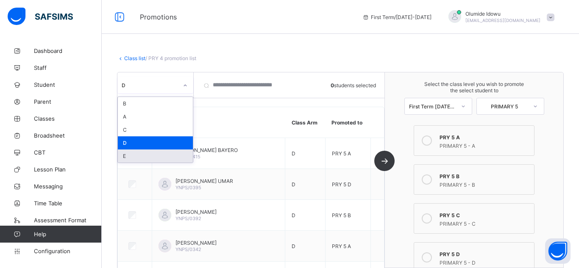
click at [411, 189] on div "Select the class level you wish to promote the select student to First Term [DA…" at bounding box center [474, 171] width 179 height 196
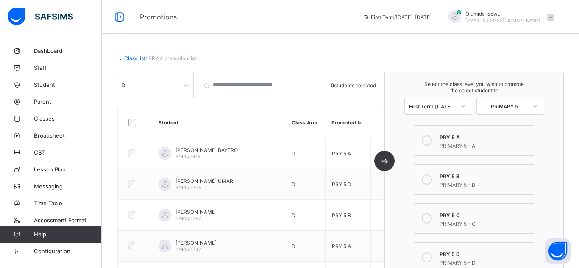
click at [527, 105] on div at bounding box center [535, 106] width 17 height 16
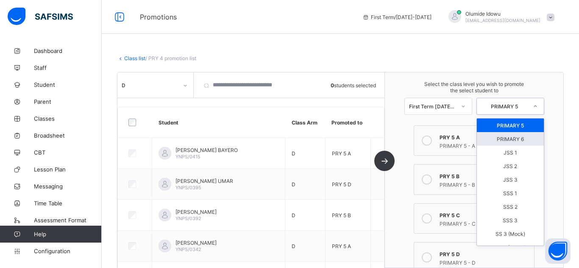
click at [518, 142] on div "PRIMARY 6" at bounding box center [510, 139] width 67 height 14
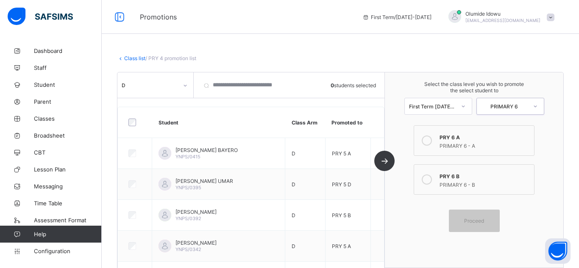
click at [427, 140] on icon at bounding box center [427, 141] width 10 height 10
click at [394, 197] on div "Select the class level you wish to promote the select student to First Term [DA…" at bounding box center [474, 171] width 179 height 196
click at [165, 93] on div "D" at bounding box center [155, 85] width 76 height 25
click at [164, 91] on div "D" at bounding box center [155, 85] width 76 height 16
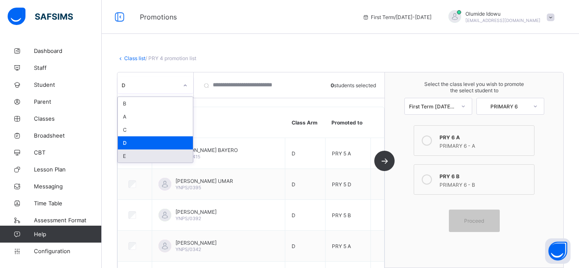
click at [139, 157] on div "E" at bounding box center [155, 156] width 75 height 13
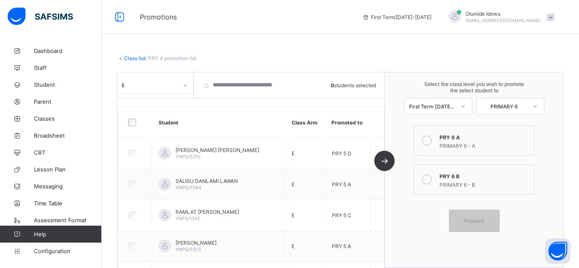
click at [400, 198] on div "Select the class level you wish to promote the select student to First Term [DA…" at bounding box center [474, 171] width 179 height 196
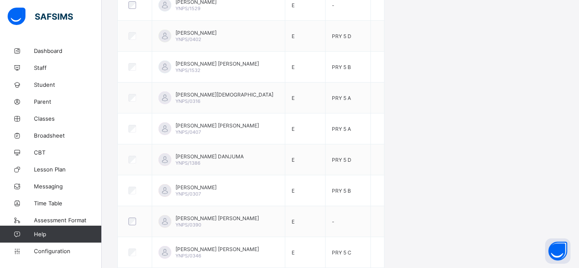
scroll to position [590, 0]
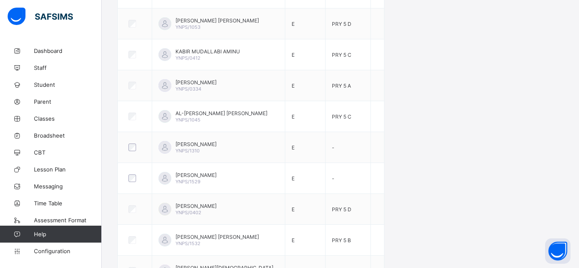
scroll to position [386, 0]
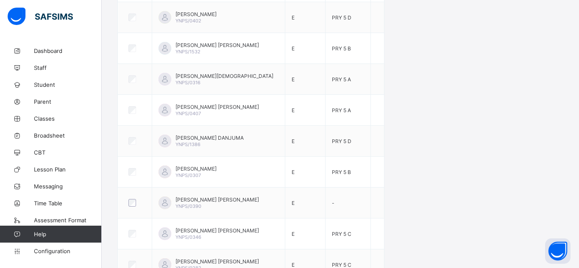
scroll to position [590, 0]
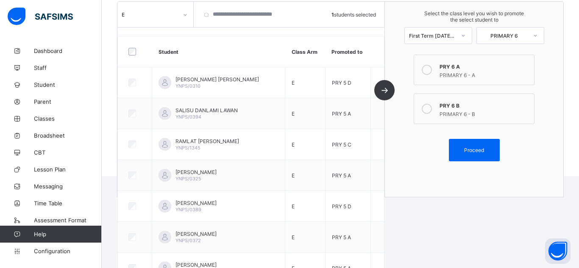
scroll to position [47, 0]
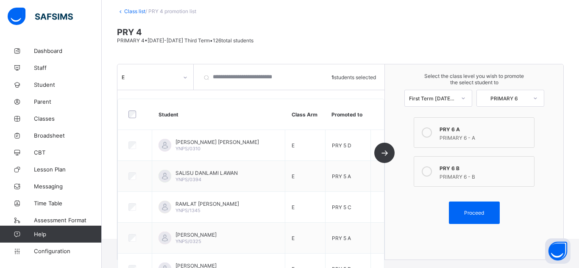
click at [495, 98] on div "PRIMARY 6" at bounding box center [504, 98] width 47 height 6
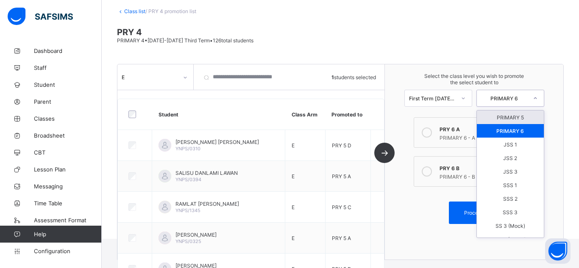
click at [512, 119] on div "PRIMARY 5" at bounding box center [510, 118] width 67 height 14
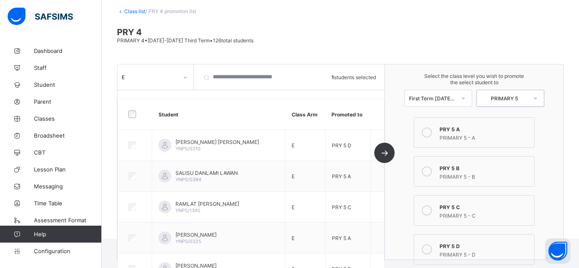
click at [467, 175] on div "PRIMARY 5 - B" at bounding box center [485, 176] width 90 height 8
click at [400, 215] on div "Select the class level you wish to promote the select student to First Term [DA…" at bounding box center [474, 162] width 179 height 196
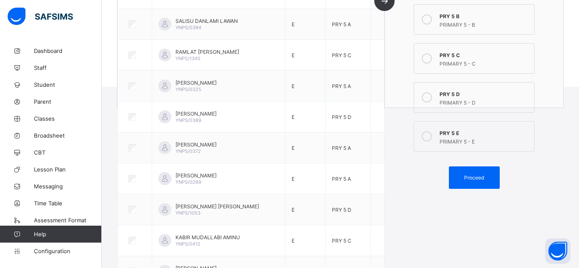
scroll to position [217, 0]
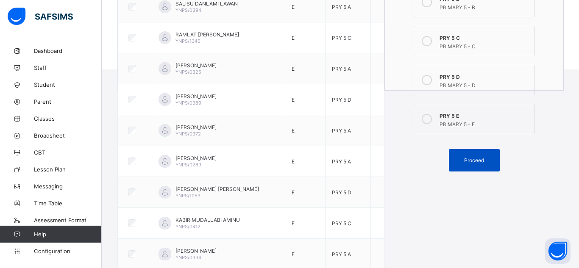
click at [478, 161] on span "Proceed" at bounding box center [474, 160] width 20 height 6
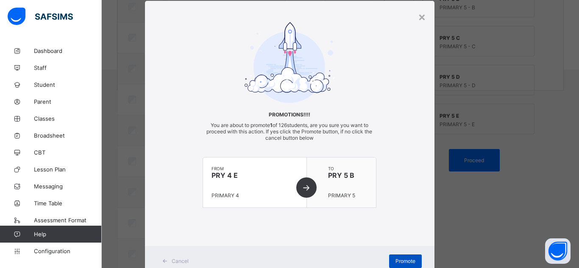
click at [403, 263] on span "Promote" at bounding box center [406, 261] width 20 height 6
click at [380, 108] on div "Promotions!!!! You are about to promote 1 of 126 students, are you sure you wan…" at bounding box center [290, 123] width 290 height 203
click at [401, 260] on span "Promote" at bounding box center [406, 261] width 20 height 6
click at [400, 262] on span "Promote" at bounding box center [406, 261] width 20 height 6
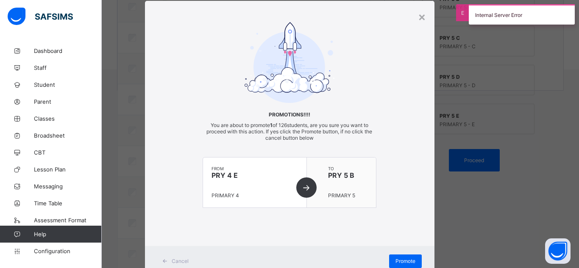
click at [380, 216] on div "Promotions!!!! You are about to promote 1 of 126 students, are you sure you wan…" at bounding box center [290, 123] width 290 height 203
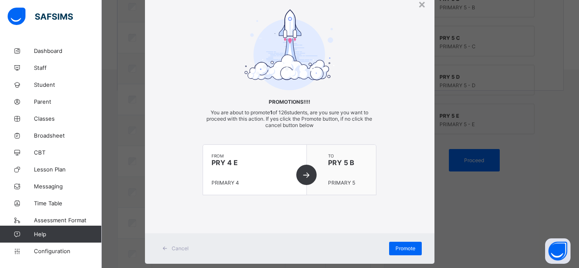
scroll to position [0, 0]
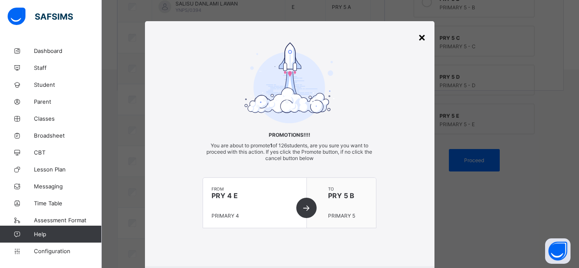
click at [421, 42] on div "×" at bounding box center [422, 37] width 8 height 14
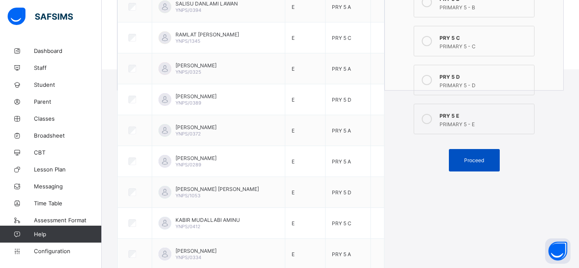
click at [473, 158] on span "Proceed" at bounding box center [474, 160] width 20 height 6
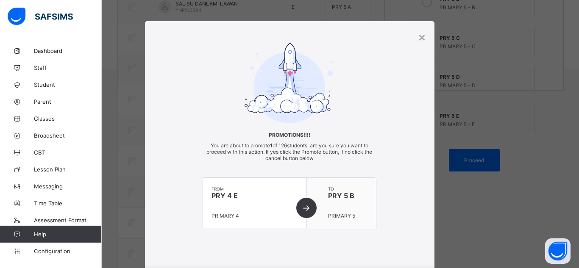
click at [343, 246] on div "× Promotions!!!! You are about to promote 1 of 126 students, are you sure you w…" at bounding box center [290, 159] width 290 height 276
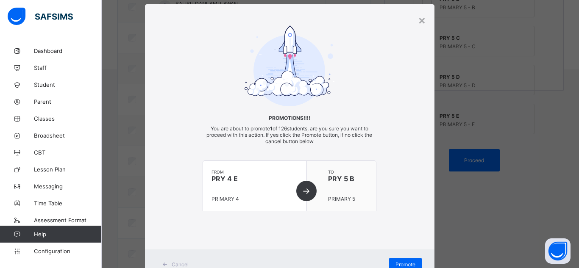
scroll to position [50, 0]
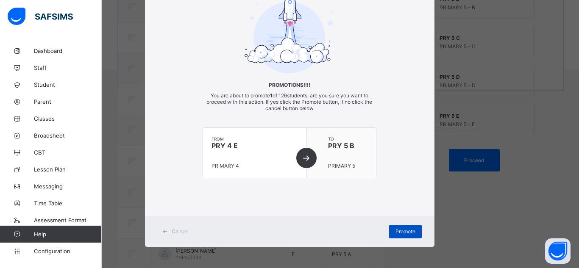
click at [399, 234] on span "Promote" at bounding box center [406, 232] width 20 height 6
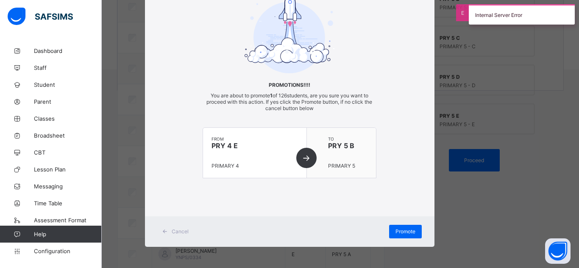
click at [464, 236] on div "× Promotions!!!! You are about to promote 1 of 126 students, are you sure you w…" at bounding box center [289, 134] width 579 height 268
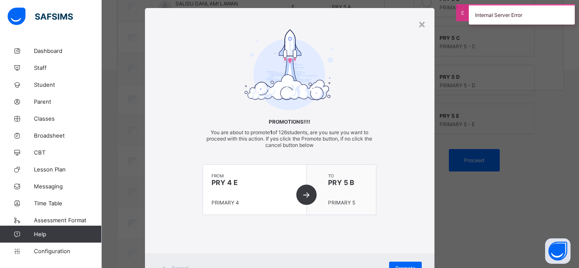
scroll to position [0, 0]
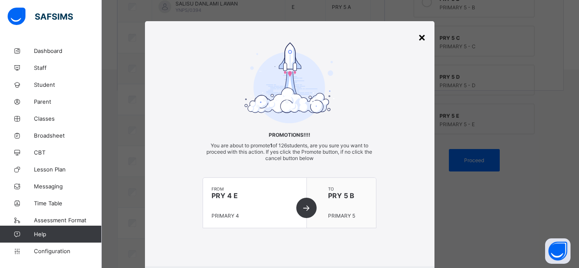
click at [419, 38] on div "×" at bounding box center [422, 37] width 8 height 14
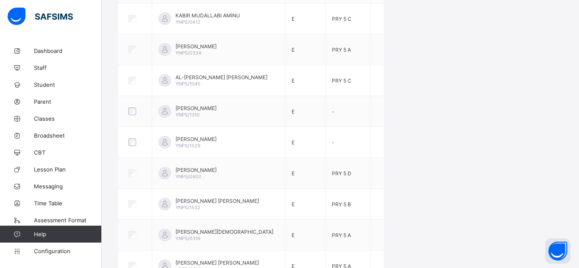
scroll to position [420, 0]
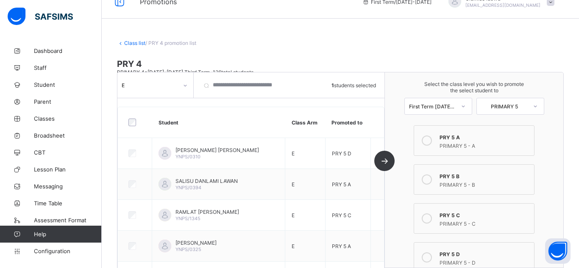
scroll to position [0, 0]
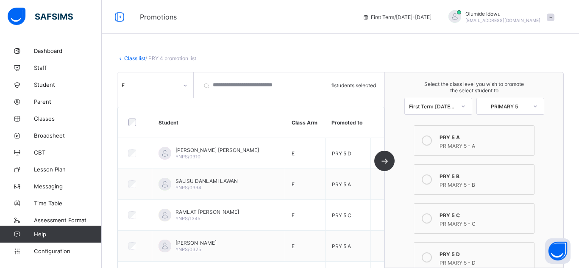
click at [185, 87] on icon at bounding box center [185, 85] width 5 height 8
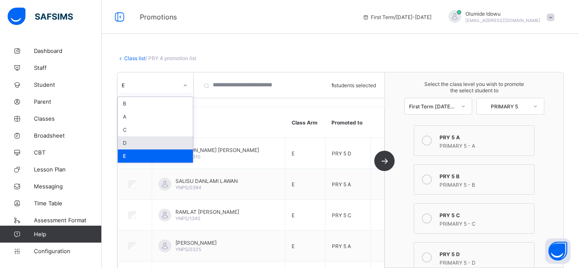
click at [151, 144] on div "D" at bounding box center [155, 143] width 75 height 13
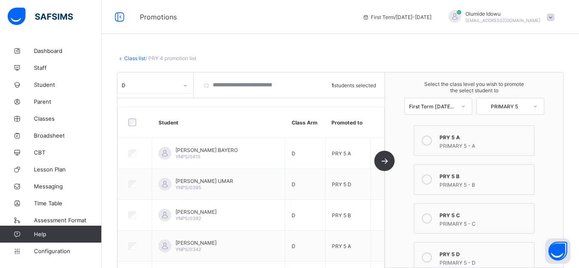
click at [403, 198] on div "Select the class level you wish to promote the select student to First Term [DA…" at bounding box center [474, 171] width 179 height 196
click at [179, 83] on div at bounding box center [185, 86] width 14 height 14
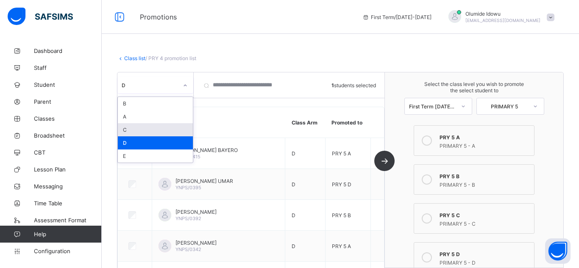
click at [164, 130] on div "C" at bounding box center [155, 129] width 75 height 13
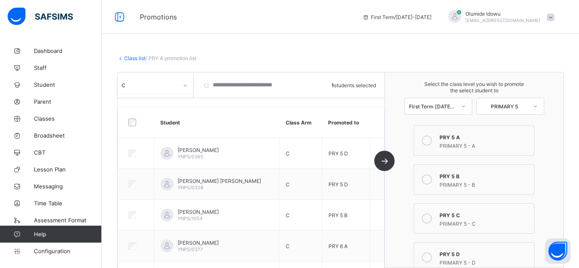
click at [401, 190] on div "Select the class level you wish to promote the select student to First Term [DA…" at bounding box center [474, 171] width 179 height 196
click at [157, 84] on div "C" at bounding box center [150, 85] width 56 height 6
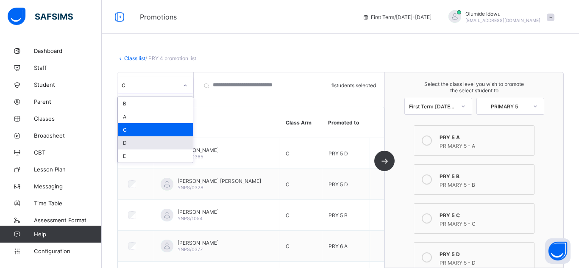
click at [160, 143] on div "D" at bounding box center [155, 143] width 75 height 13
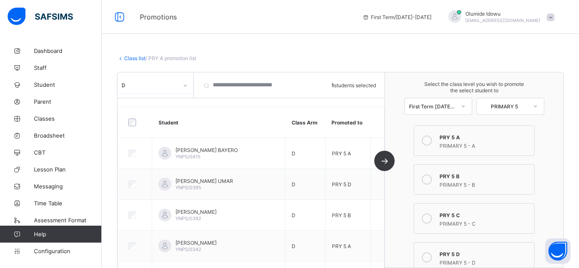
click at [396, 121] on div "Select the class level you wish to promote the select student to First Term [DA…" at bounding box center [474, 98] width 179 height 51
click at [159, 90] on div "D" at bounding box center [147, 85] width 60 height 12
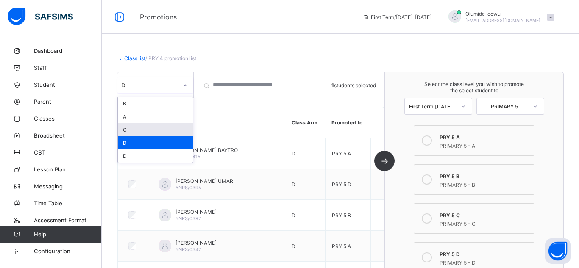
click at [157, 129] on div "C" at bounding box center [155, 129] width 75 height 13
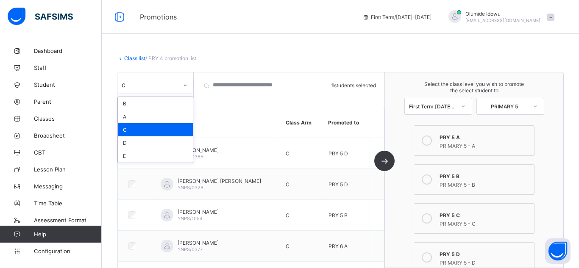
click at [397, 107] on div "Select the class level you wish to promote the select student to First Term [DA…" at bounding box center [474, 98] width 179 height 51
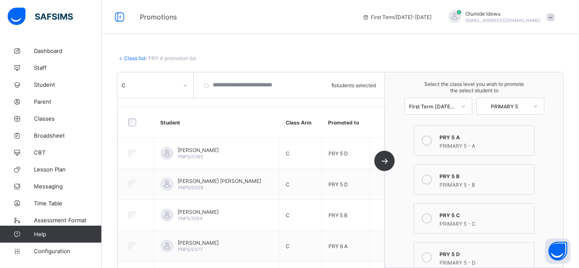
click at [173, 84] on div "C" at bounding box center [150, 85] width 56 height 6
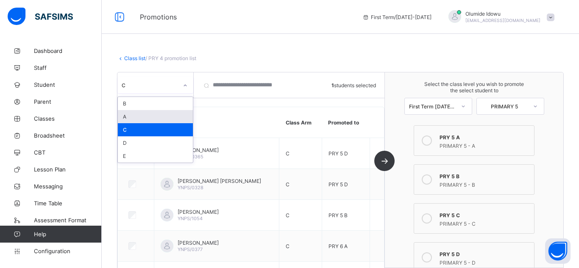
click at [163, 116] on div "A" at bounding box center [155, 116] width 75 height 13
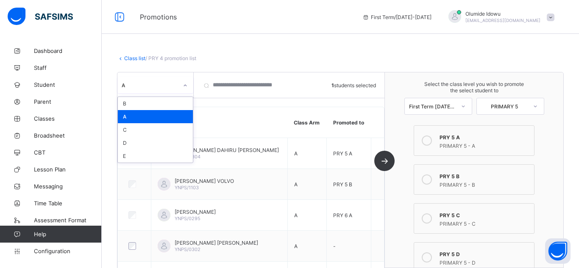
click at [398, 131] on div "Select the class level you wish to promote the select student to First Term [DA…" at bounding box center [474, 171] width 179 height 196
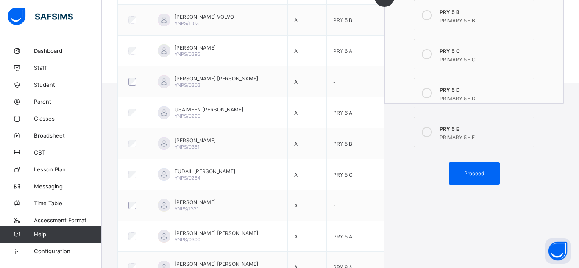
scroll to position [221, 0]
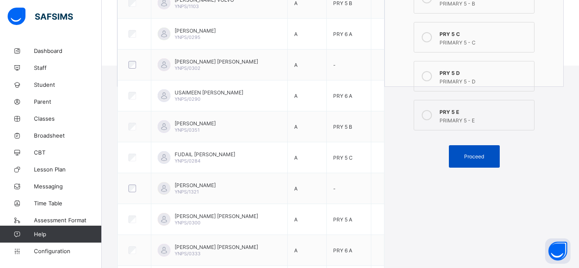
click at [472, 154] on span "Proceed" at bounding box center [474, 157] width 20 height 6
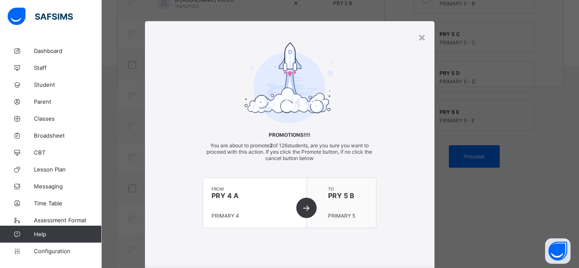
click at [413, 224] on div "Promotions!!!! You are about to promote 2 of 126 students, are you sure you wan…" at bounding box center [290, 143] width 290 height 203
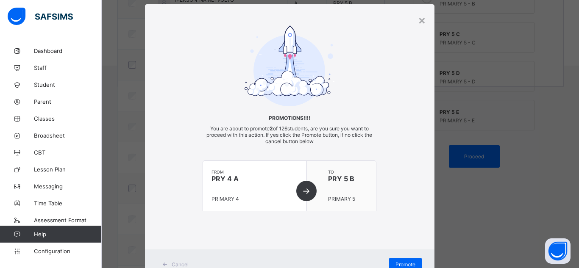
scroll to position [50, 0]
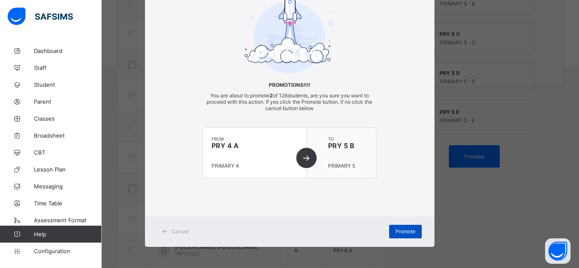
click at [403, 229] on span "Promote" at bounding box center [406, 232] width 20 height 6
click at [402, 231] on span "Promote" at bounding box center [406, 232] width 20 height 6
click at [402, 231] on div "Promote" at bounding box center [405, 232] width 33 height 14
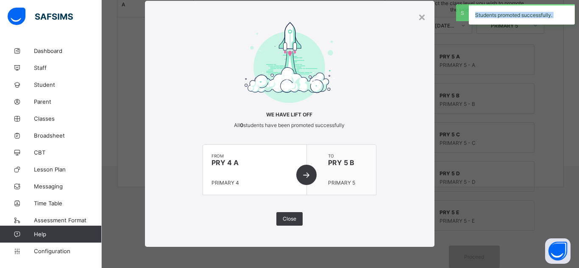
scroll to position [221, 0]
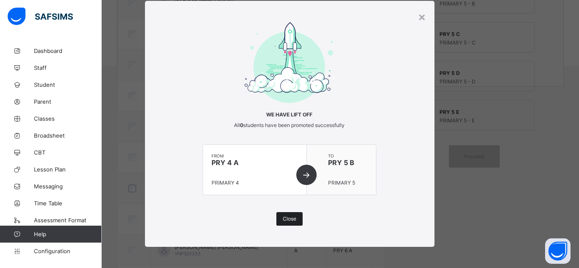
click at [285, 221] on span "Close" at bounding box center [290, 219] width 14 height 6
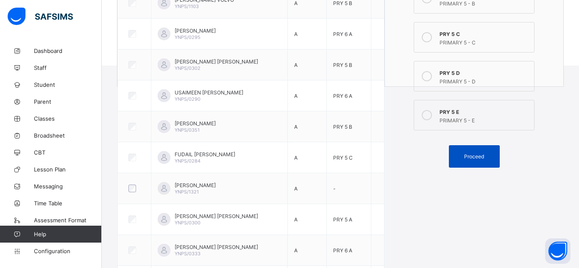
click at [475, 158] on span "Proceed" at bounding box center [474, 157] width 20 height 6
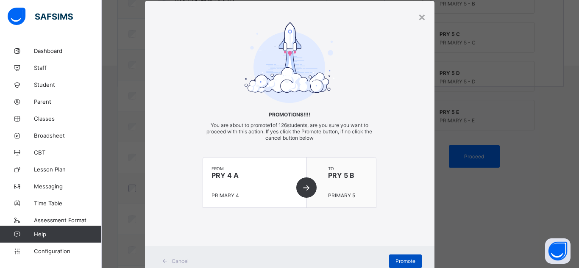
click at [406, 263] on span "Promote" at bounding box center [406, 261] width 20 height 6
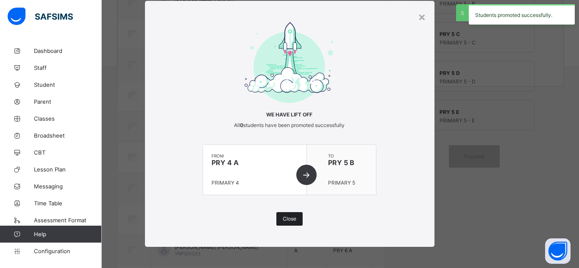
click at [285, 220] on span "Close" at bounding box center [290, 219] width 14 height 6
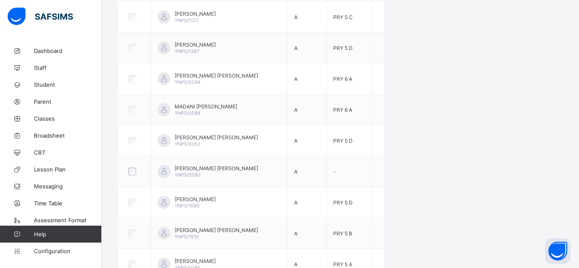
scroll to position [745, 0]
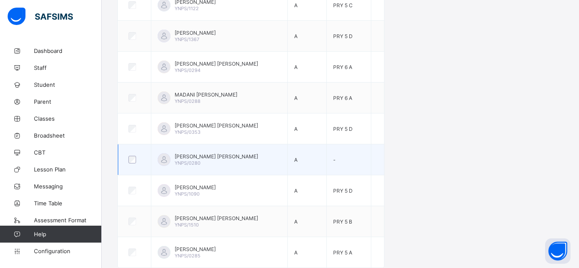
click at [370, 157] on td "-" at bounding box center [349, 160] width 45 height 31
